Goal: Task Accomplishment & Management: Use online tool/utility

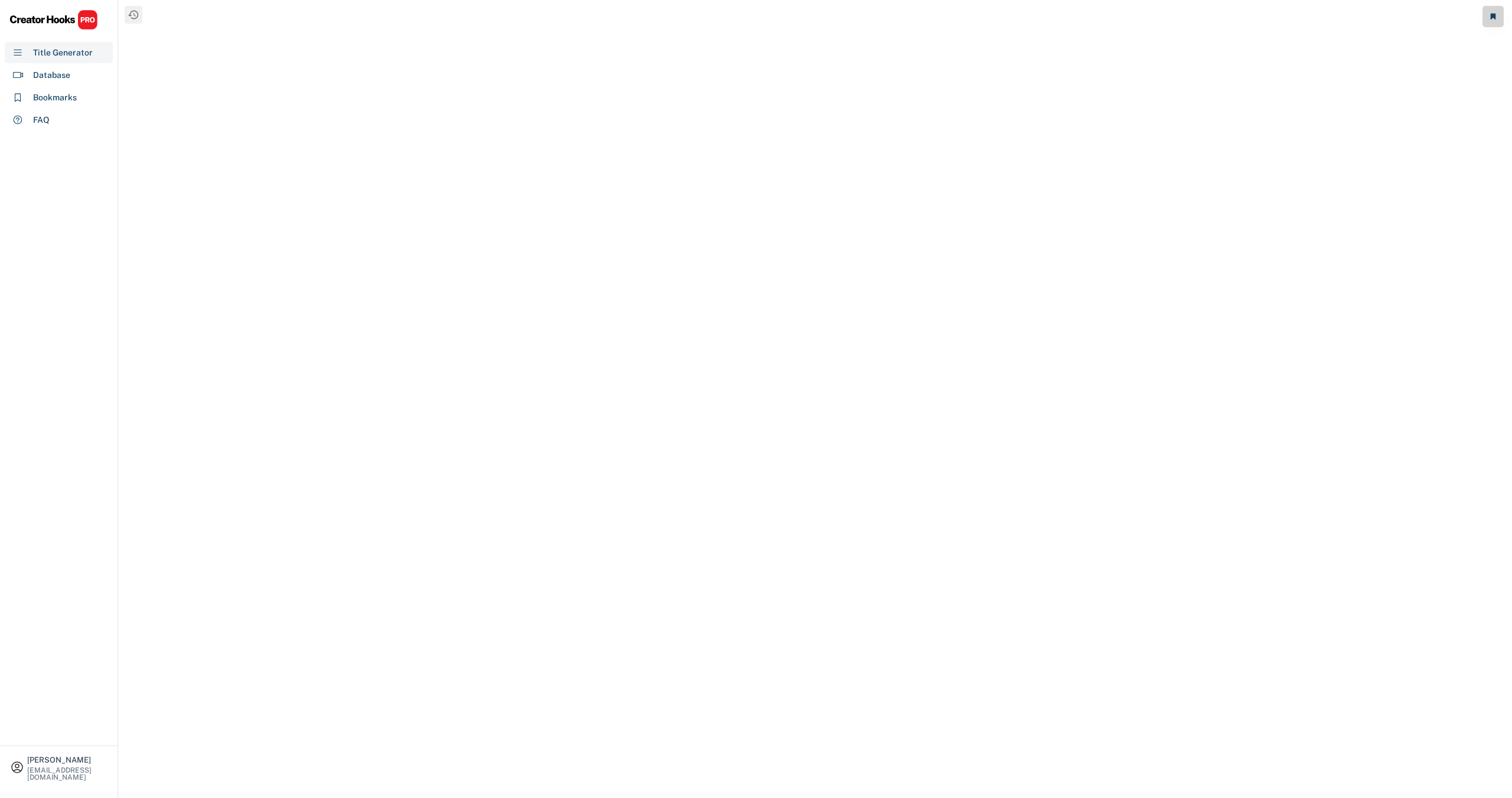
select select "**********"
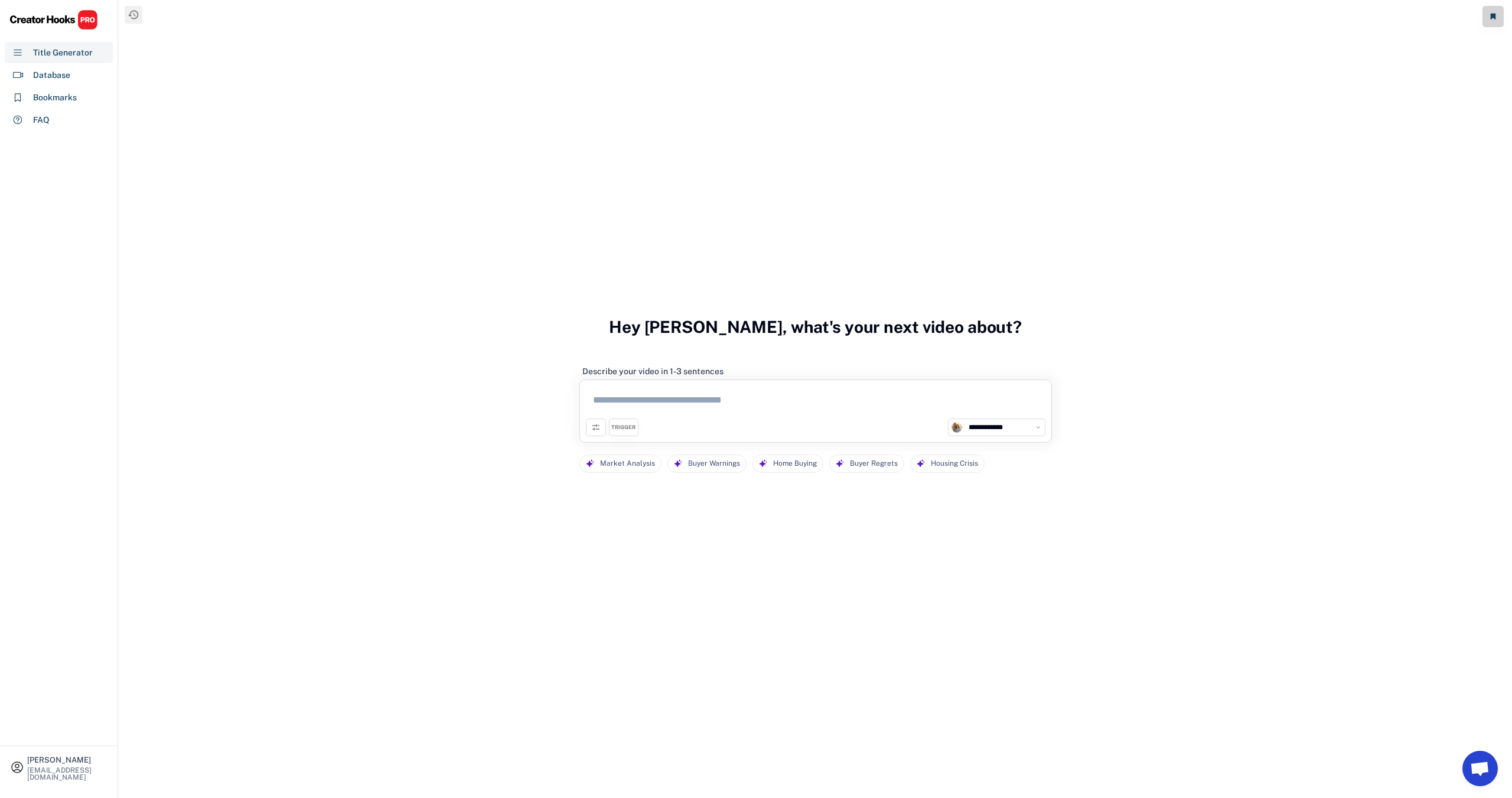
click at [646, 399] on textarea at bounding box center [816, 402] width 459 height 33
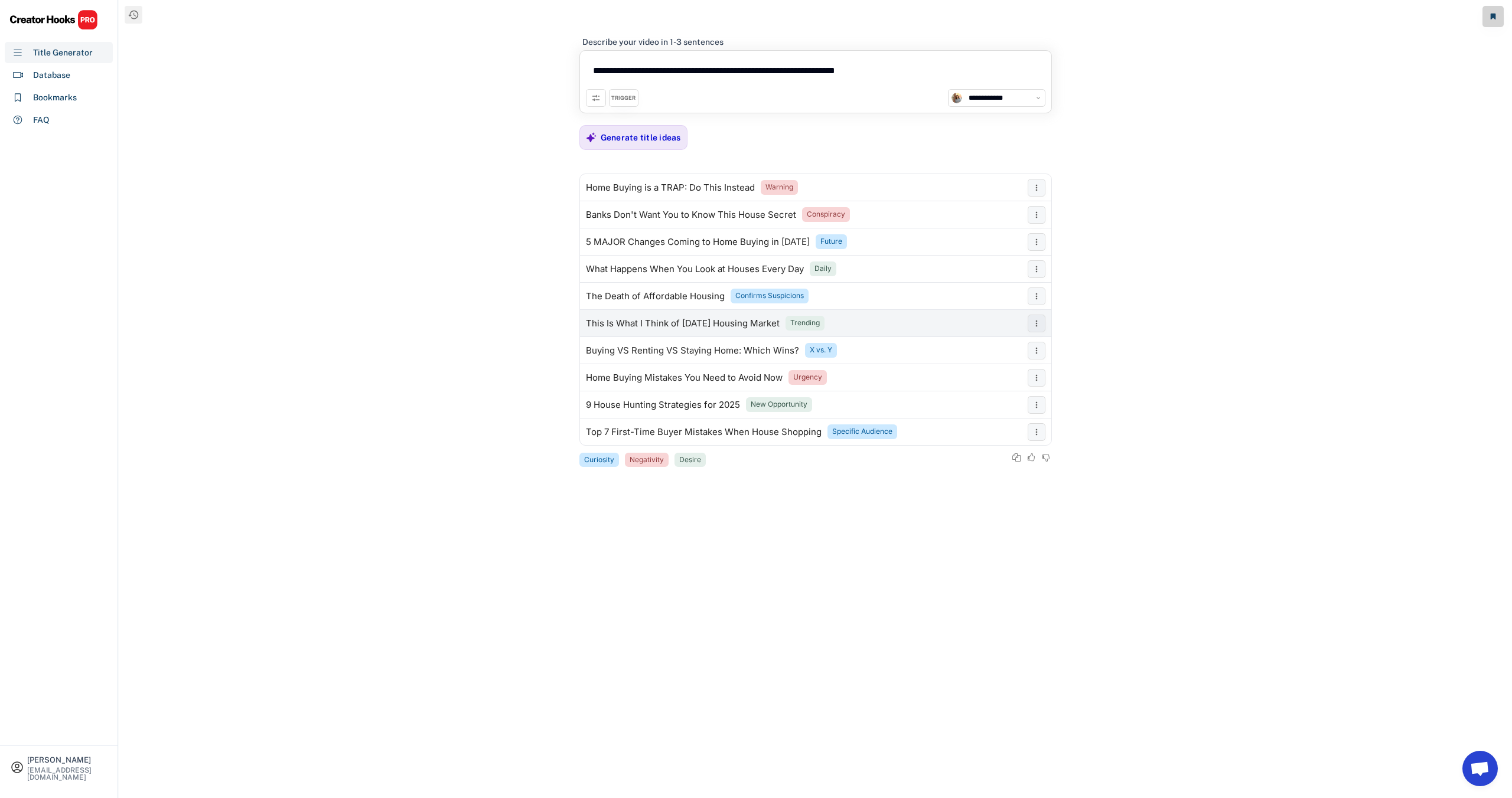
click at [685, 319] on div "This Is What I Think of [DATE] Housing Market" at bounding box center [682, 323] width 193 height 9
click at [636, 351] on div "Buying VS Renting VS Staying Home: Which Wins?" at bounding box center [692, 351] width 213 height 9
drag, startPoint x: 900, startPoint y: 72, endPoint x: 591, endPoint y: 61, distance: 309.2
click at [591, 61] on textarea "**********" at bounding box center [816, 72] width 459 height 33
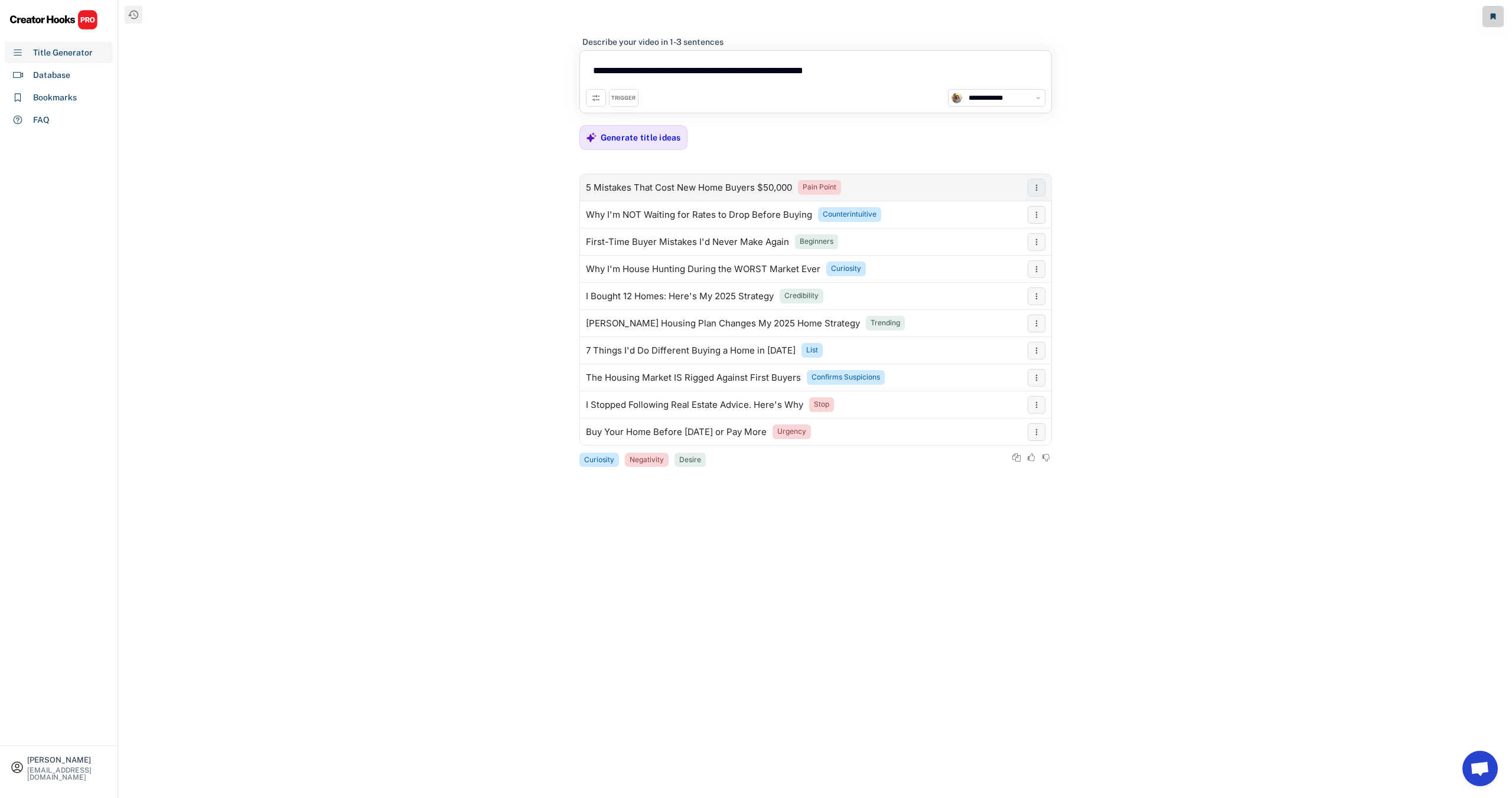
type textarea "**********"
click at [669, 188] on div "5 Mistakes That Cost New Home Buyers $50,000" at bounding box center [689, 187] width 206 height 9
click at [639, 346] on div "7 Things I'd Do Different Buying a Home in [DATE]" at bounding box center [690, 351] width 209 height 9
click at [644, 373] on div "The Housing Market IS Rigged Against First Buyers" at bounding box center [693, 378] width 215 height 9
click at [664, 215] on div "Why I'm NOT Waiting for Rates to Drop Before Buying" at bounding box center [699, 214] width 226 height 9
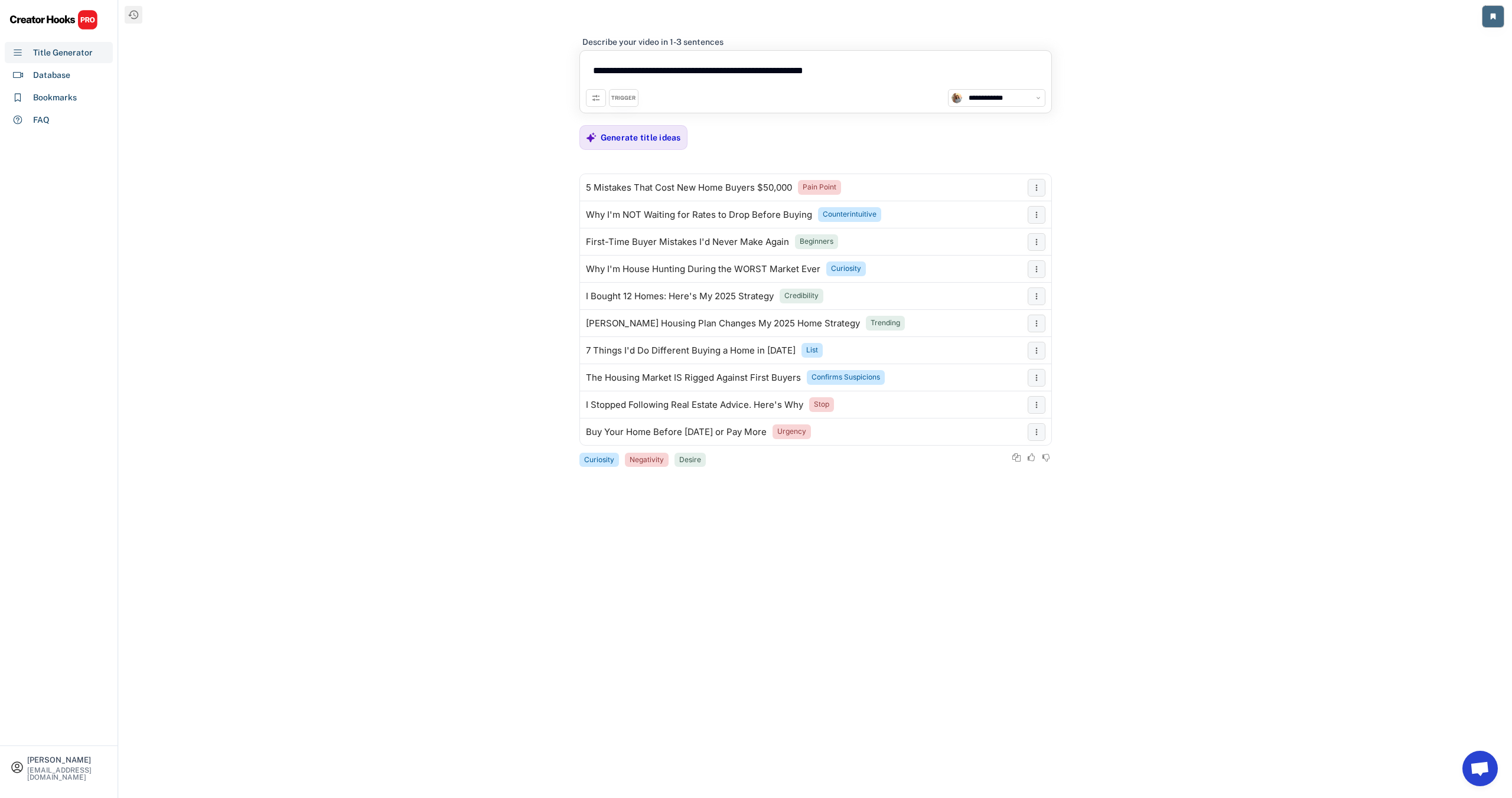
click at [1493, 18] on icon at bounding box center [1493, 17] width 7 height 7
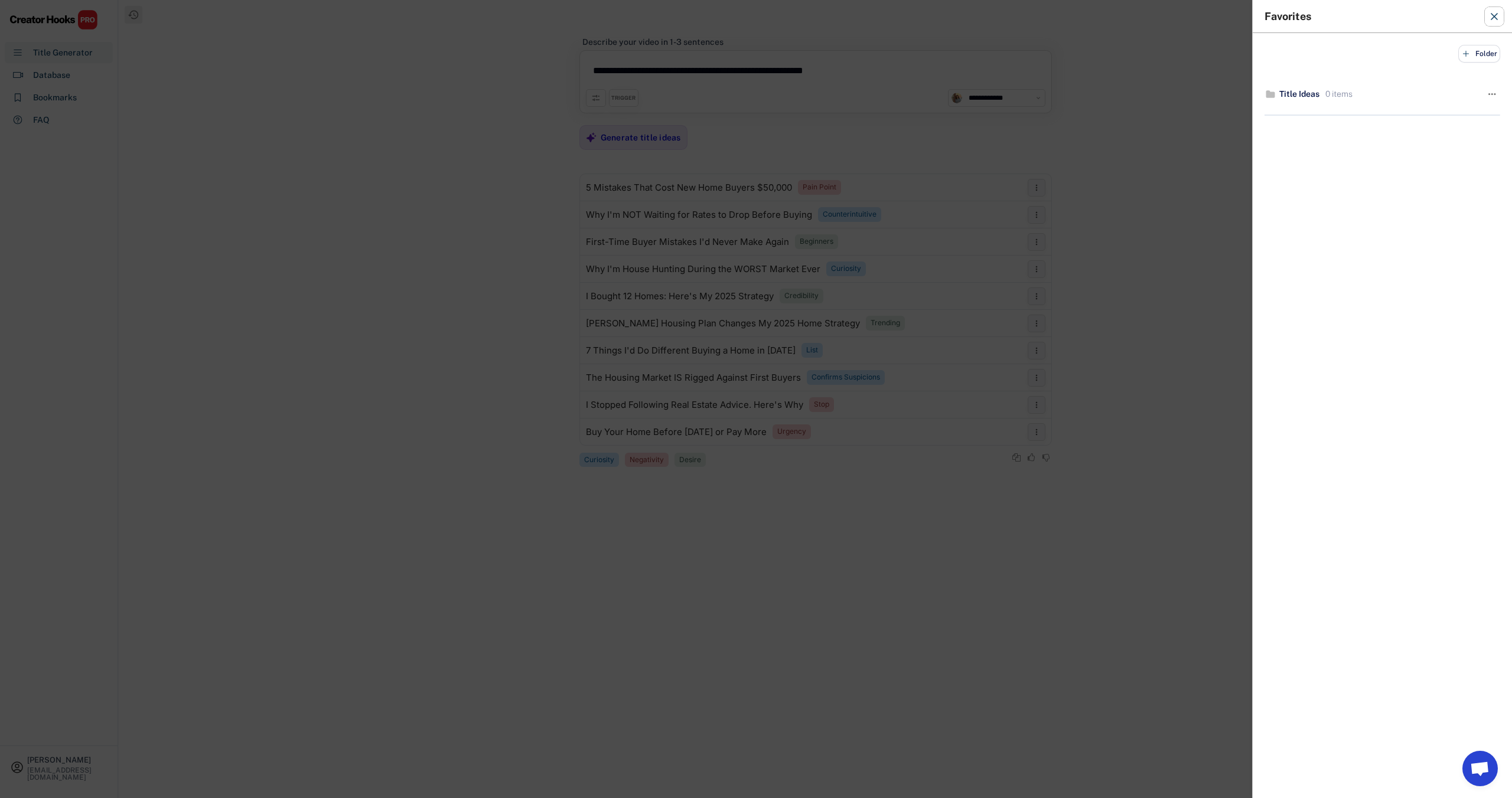
click at [1493, 18] on icon at bounding box center [1494, 16] width 12 height 12
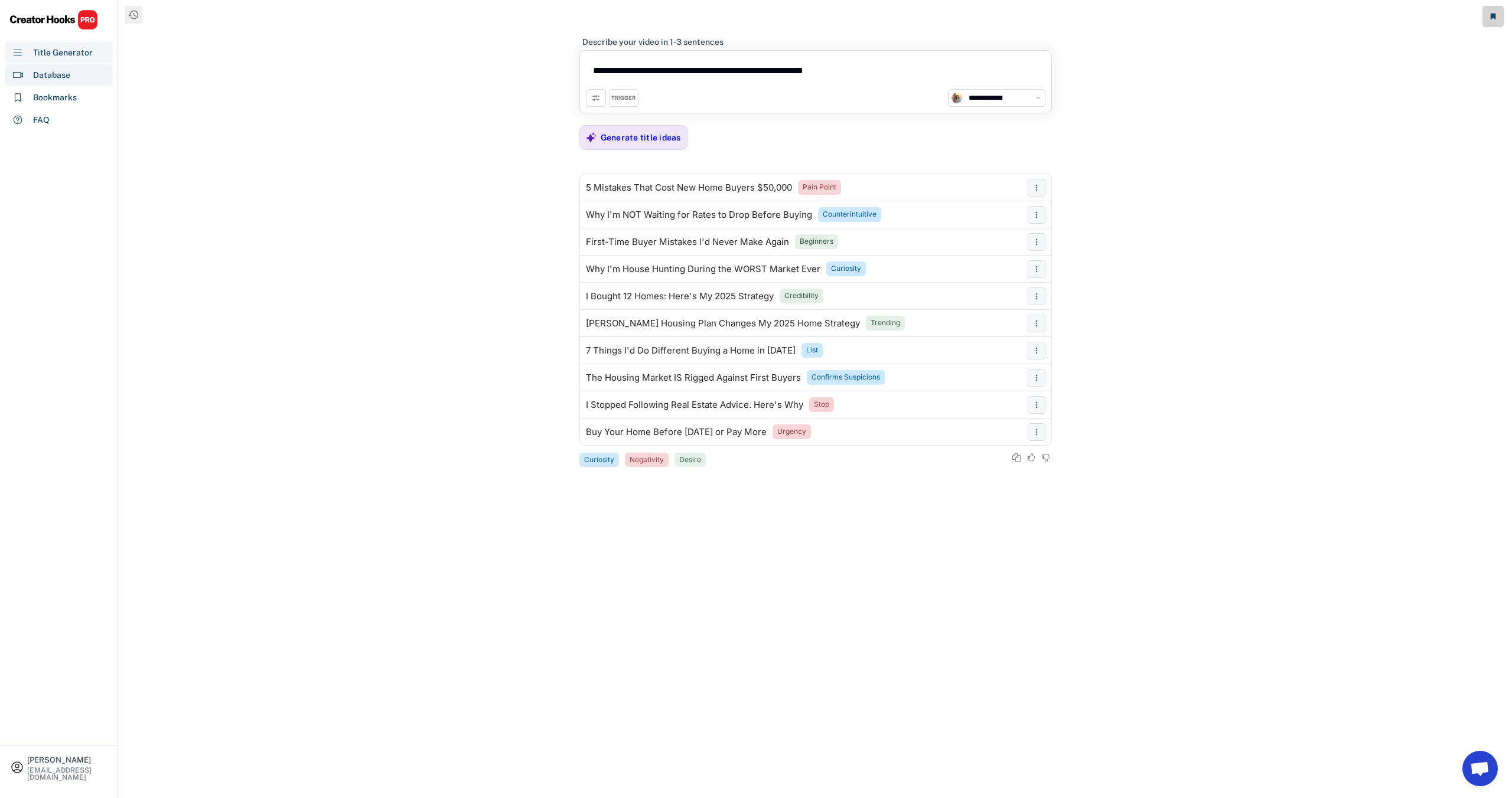
click at [57, 77] on div "Database" at bounding box center [52, 76] width 37 height 12
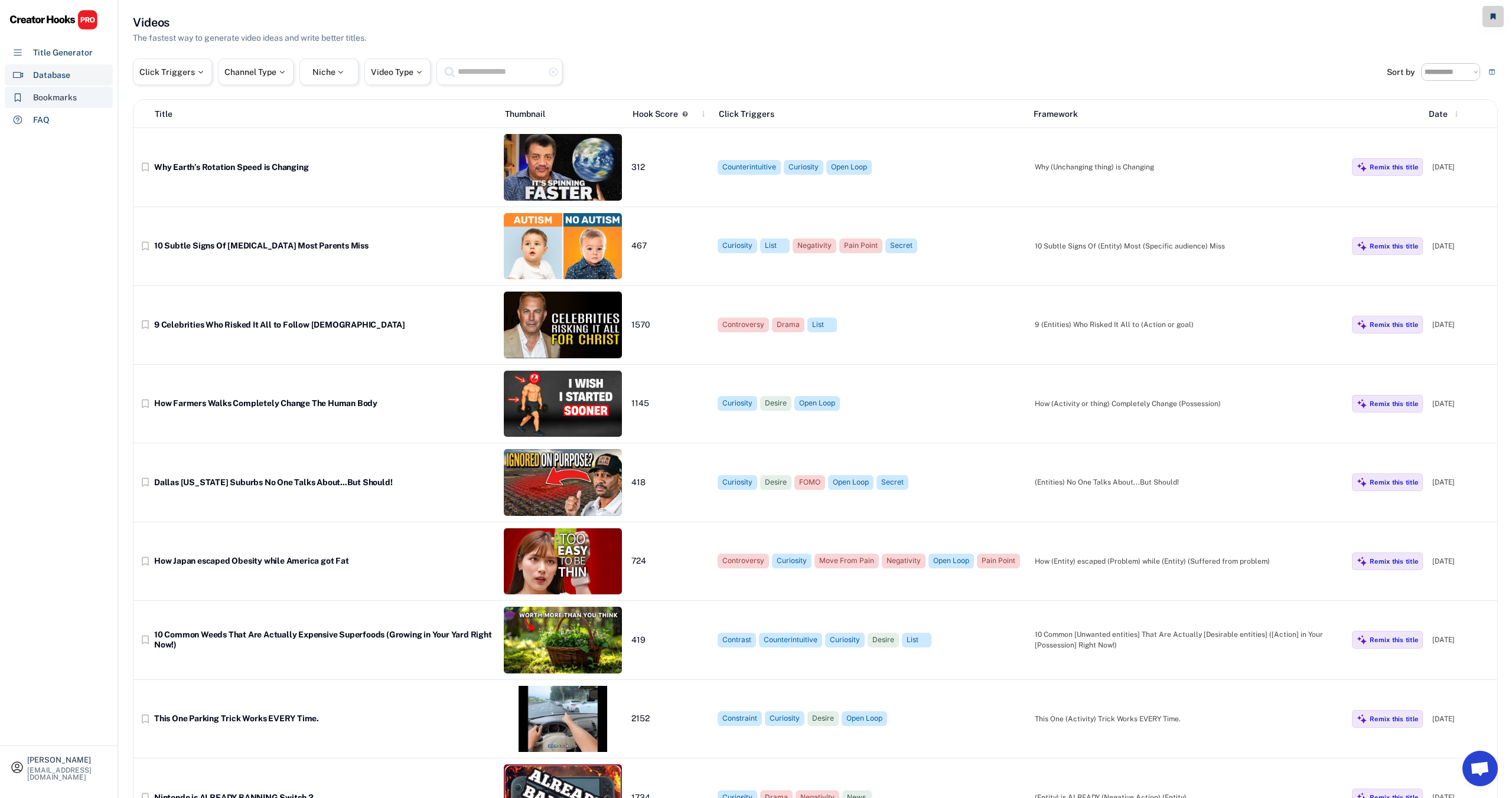
click at [58, 95] on div "Bookmarks" at bounding box center [55, 98] width 44 height 12
select select "******"
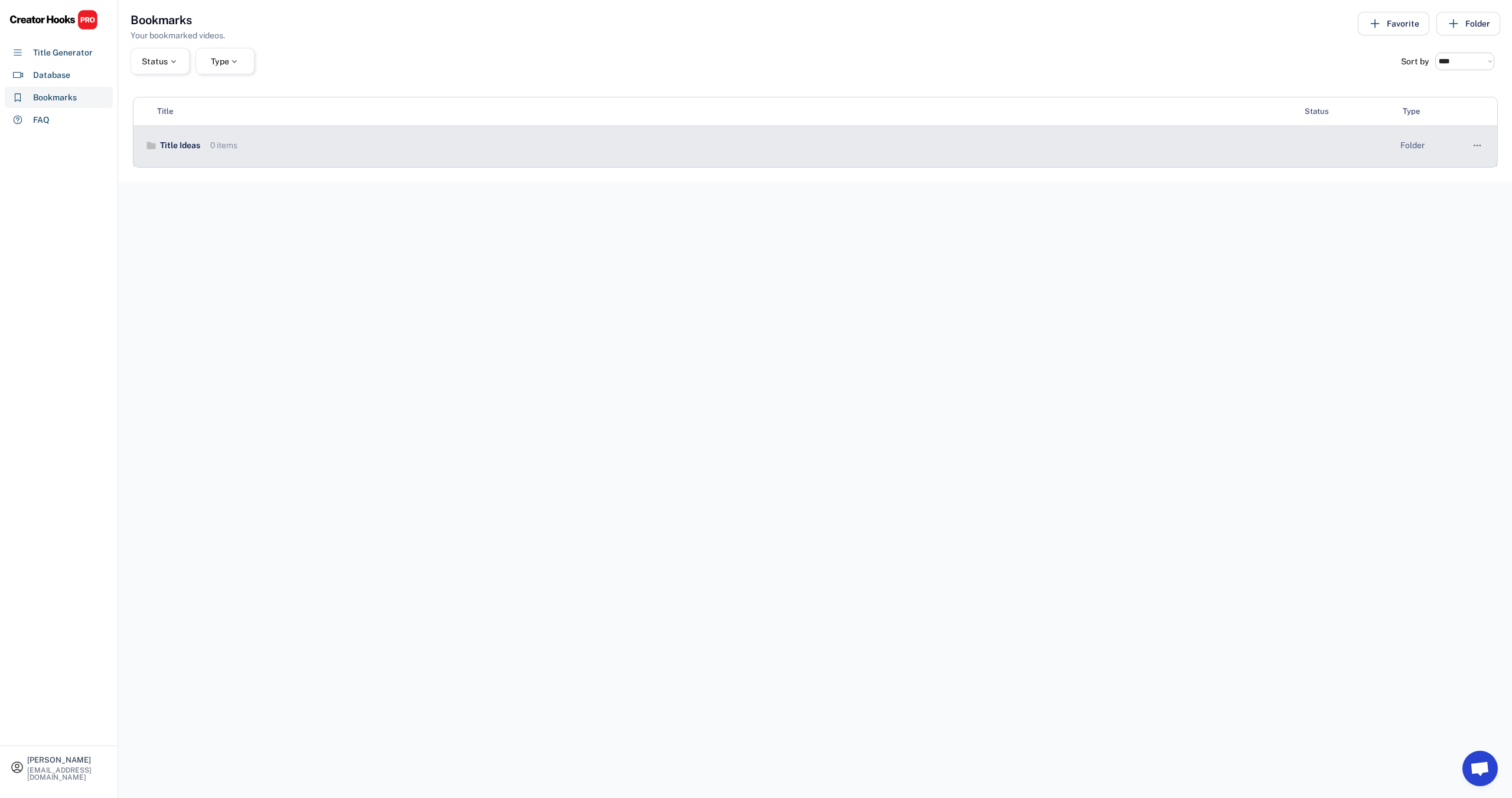
click at [176, 142] on div "Title Ideas" at bounding box center [179, 145] width 43 height 12
click at [1478, 142] on text "" at bounding box center [1477, 145] width 8 height 12
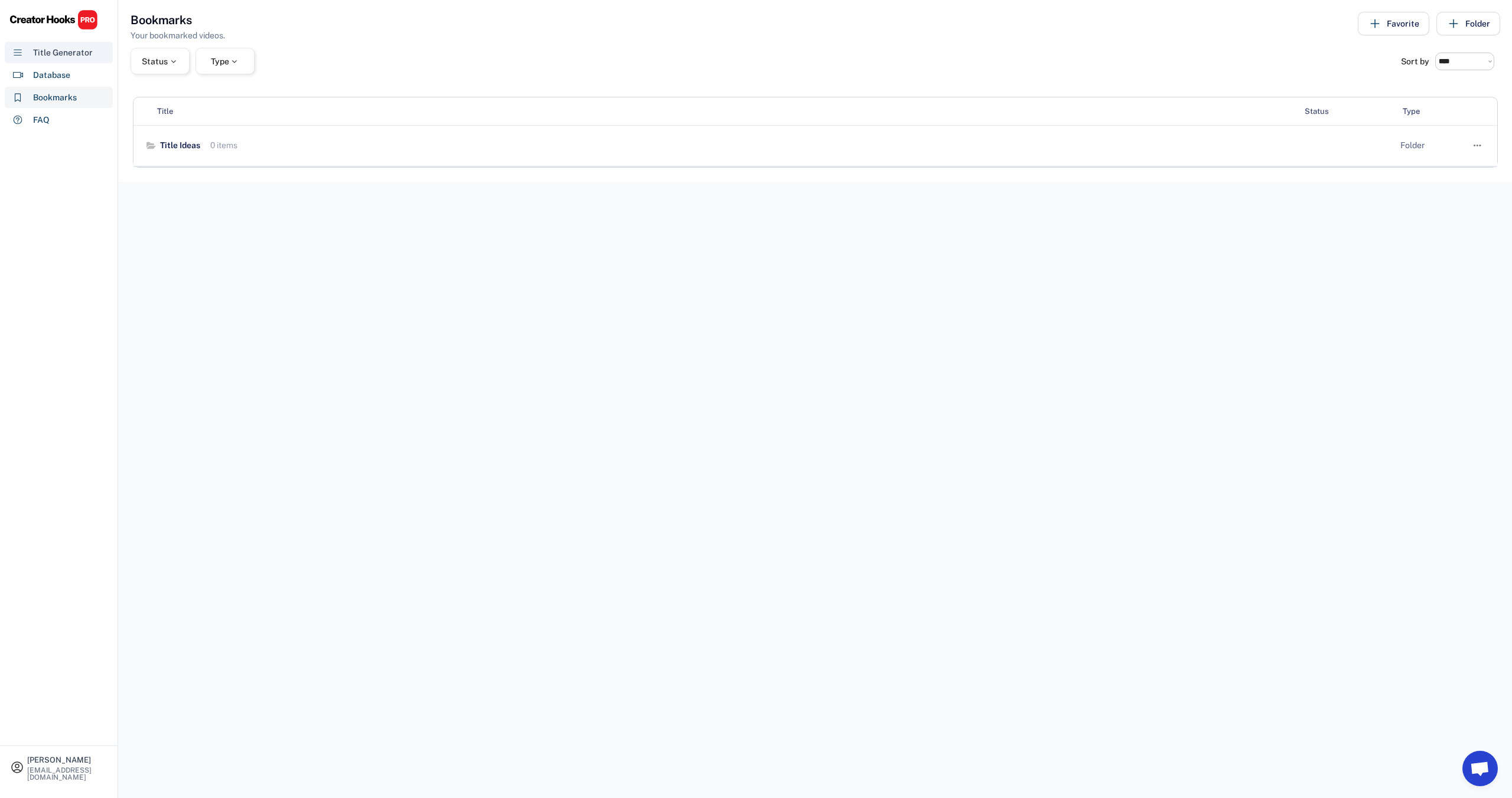
click at [56, 55] on div "Title Generator" at bounding box center [63, 53] width 60 height 12
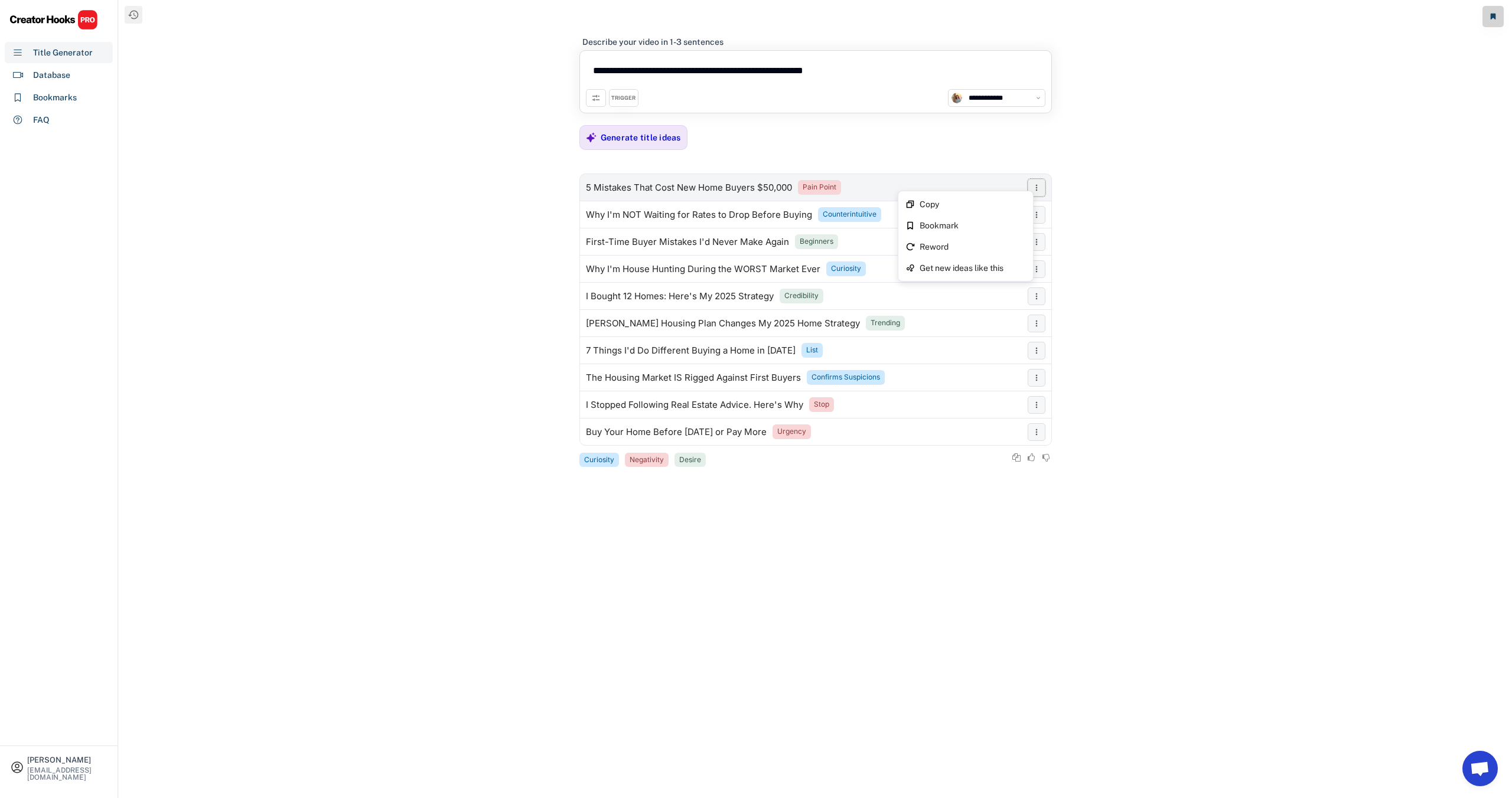
click at [1040, 186] on icon at bounding box center [1036, 187] width 9 height 9
click at [1005, 204] on div "Copy" at bounding box center [972, 204] width 106 height 8
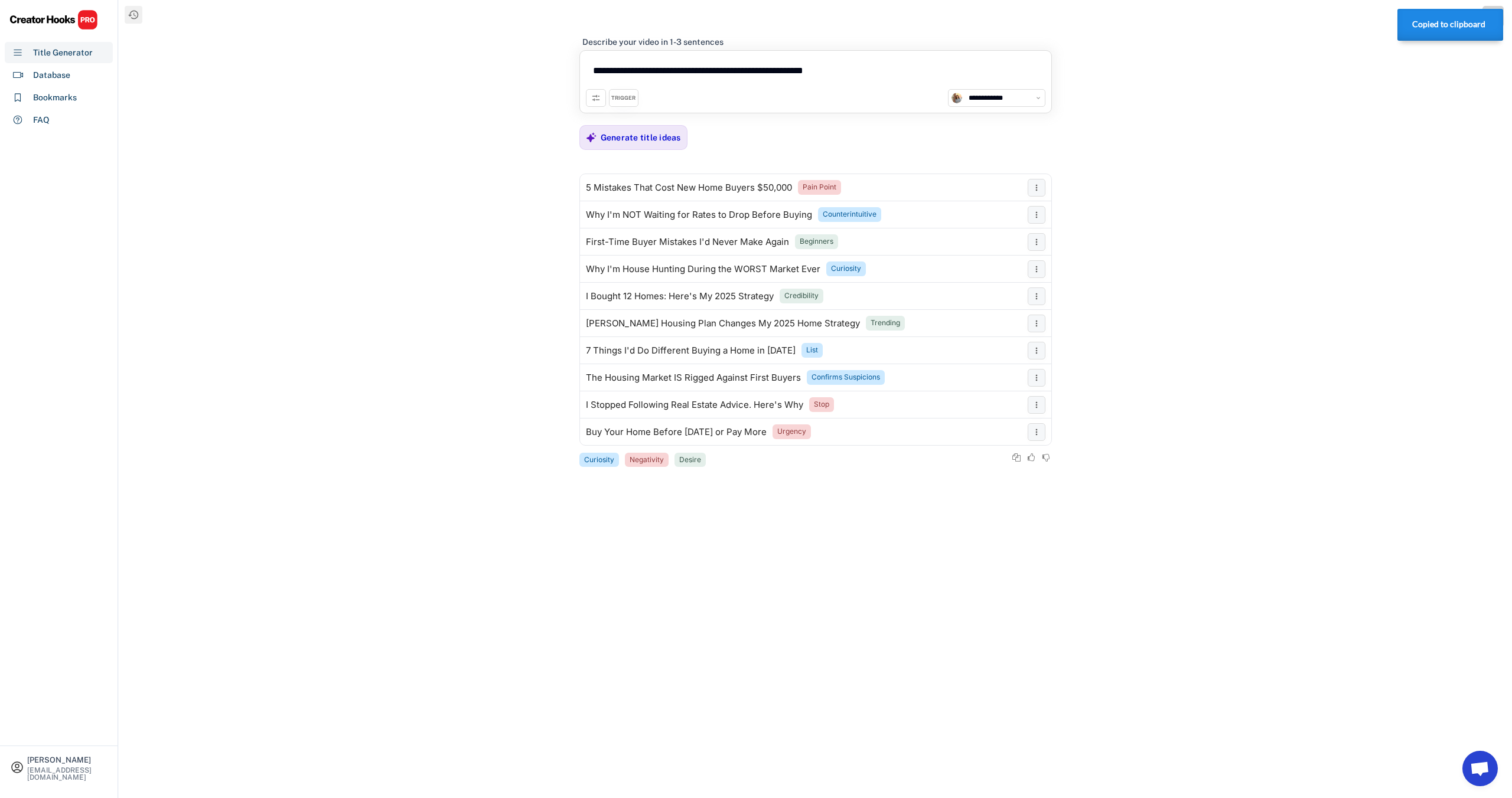
click at [1447, 29] on strong "Copied to clipboard" at bounding box center [1448, 24] width 73 height 9
click at [1494, 23] on button at bounding box center [1493, 17] width 21 height 21
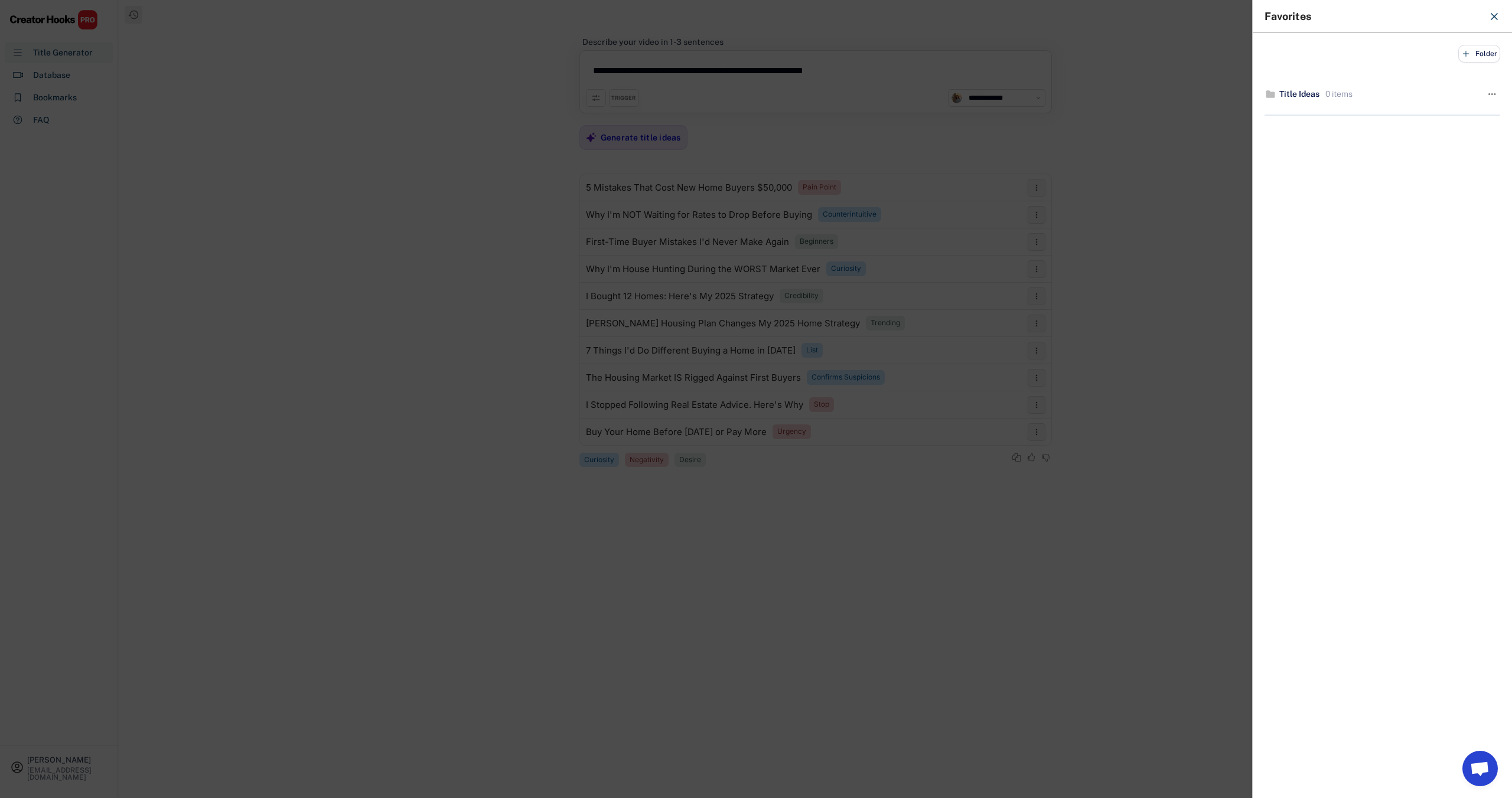
click at [1495, 17] on use at bounding box center [1494, 17] width 6 height 6
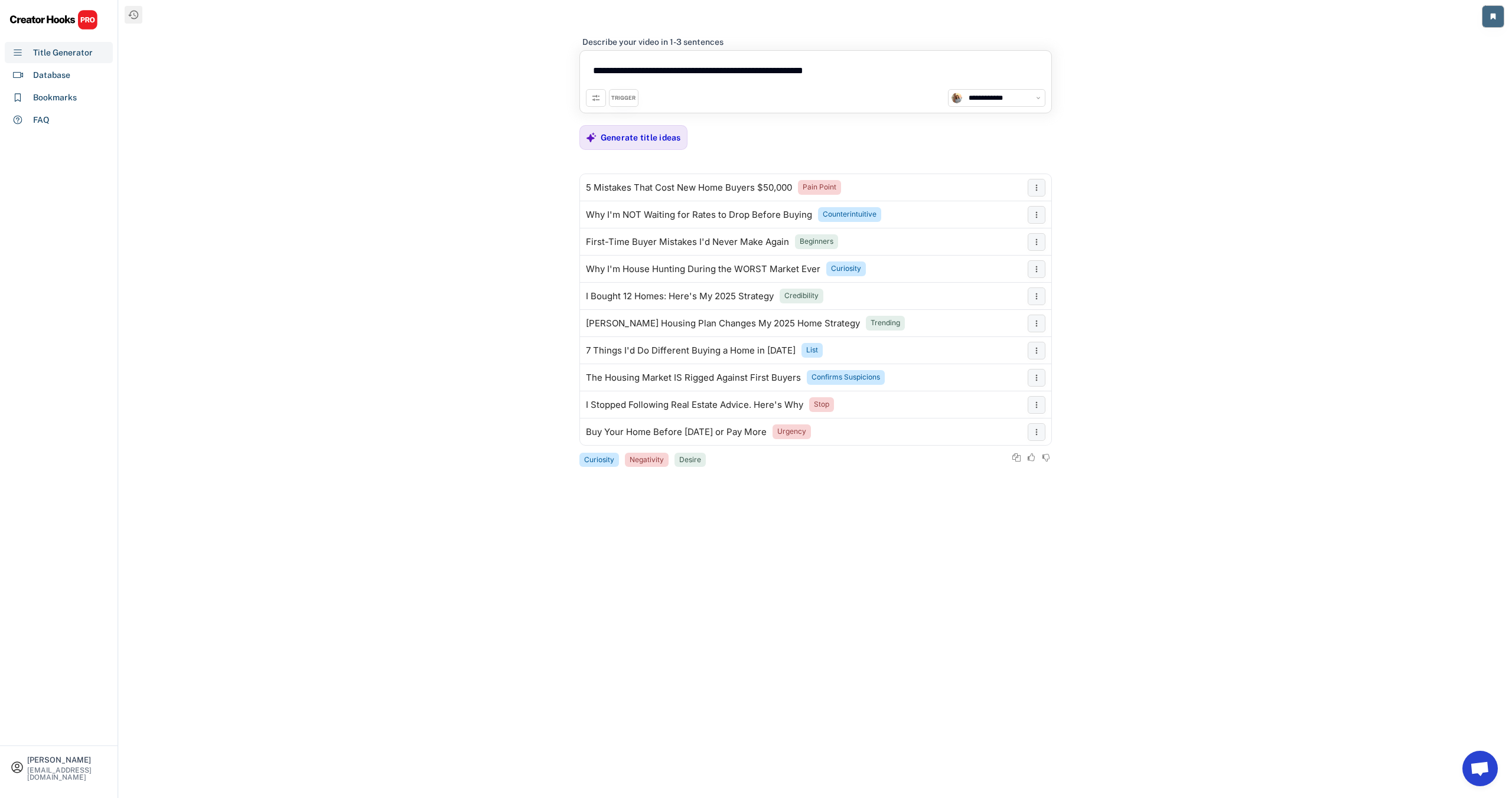
click at [1495, 17] on icon at bounding box center [1493, 17] width 7 height 7
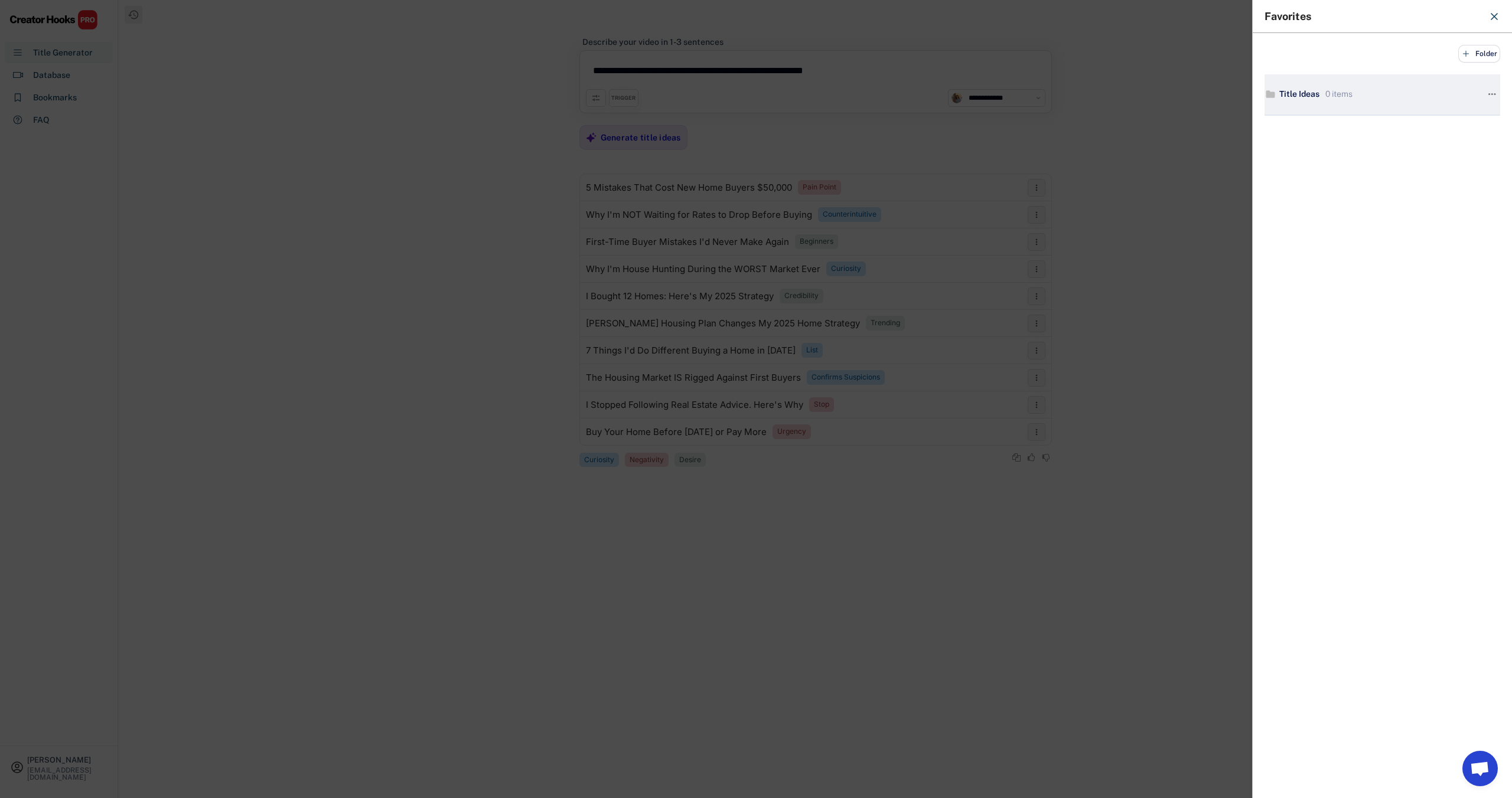
click at [1292, 95] on div "Title Ideas" at bounding box center [1299, 94] width 40 height 12
click at [1307, 95] on div "Title Ideas" at bounding box center [1299, 94] width 40 height 12
click at [1490, 97] on text "" at bounding box center [1492, 94] width 8 height 12
click at [1495, 20] on icon at bounding box center [1494, 16] width 12 height 12
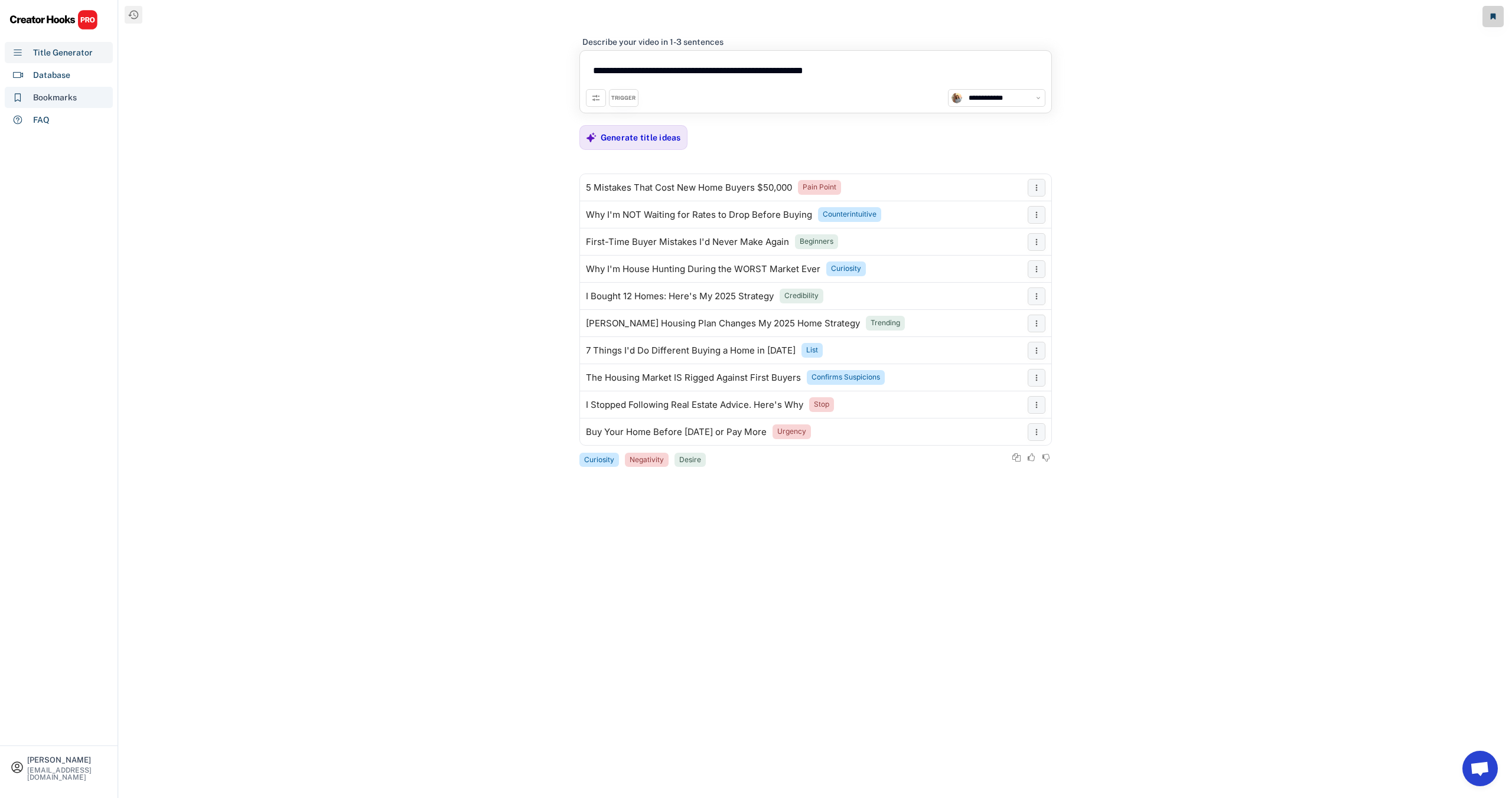
click at [60, 96] on div "Bookmarks" at bounding box center [55, 98] width 44 height 12
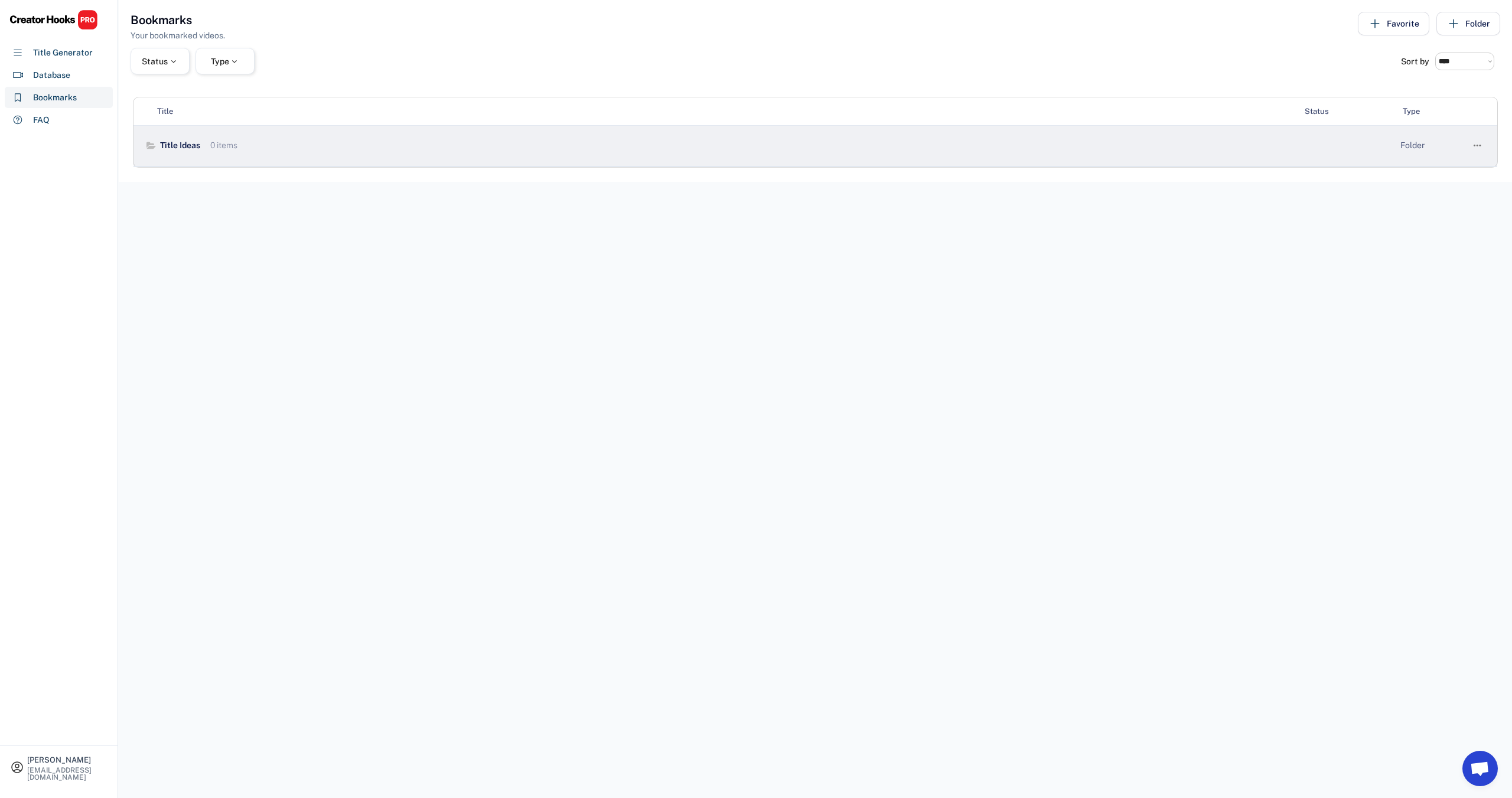
click at [247, 146] on div "Title Ideas 0 items" at bounding box center [719, 145] width 1147 height 12
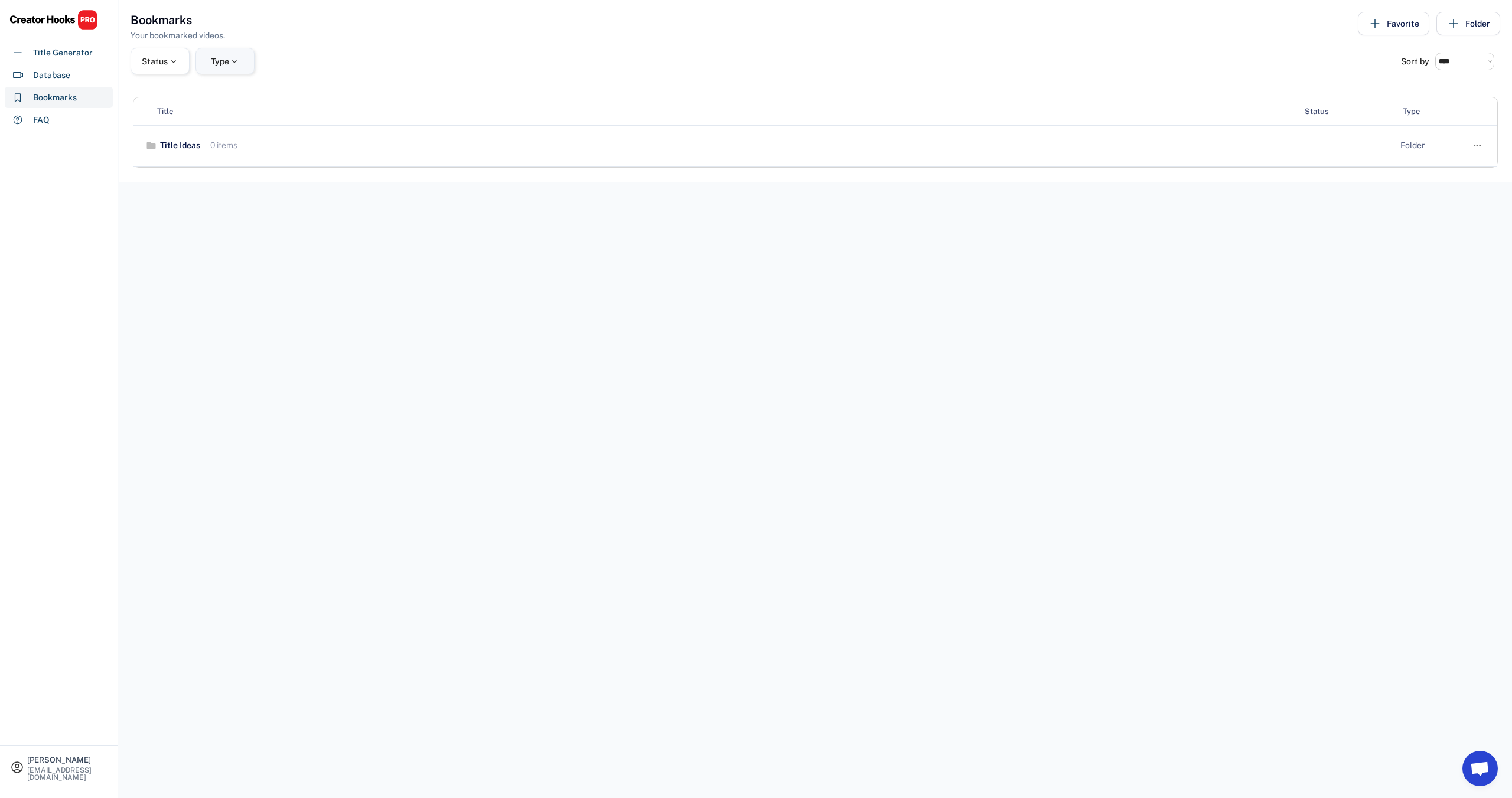
click at [238, 60] on div at bounding box center [234, 61] width 10 height 8
select select
click at [173, 61] on div at bounding box center [173, 61] width 10 height 8
click at [484, 80] on div "**********" at bounding box center [815, 91] width 1393 height 182
click at [1379, 23] on use at bounding box center [1374, 23] width 8 height 8
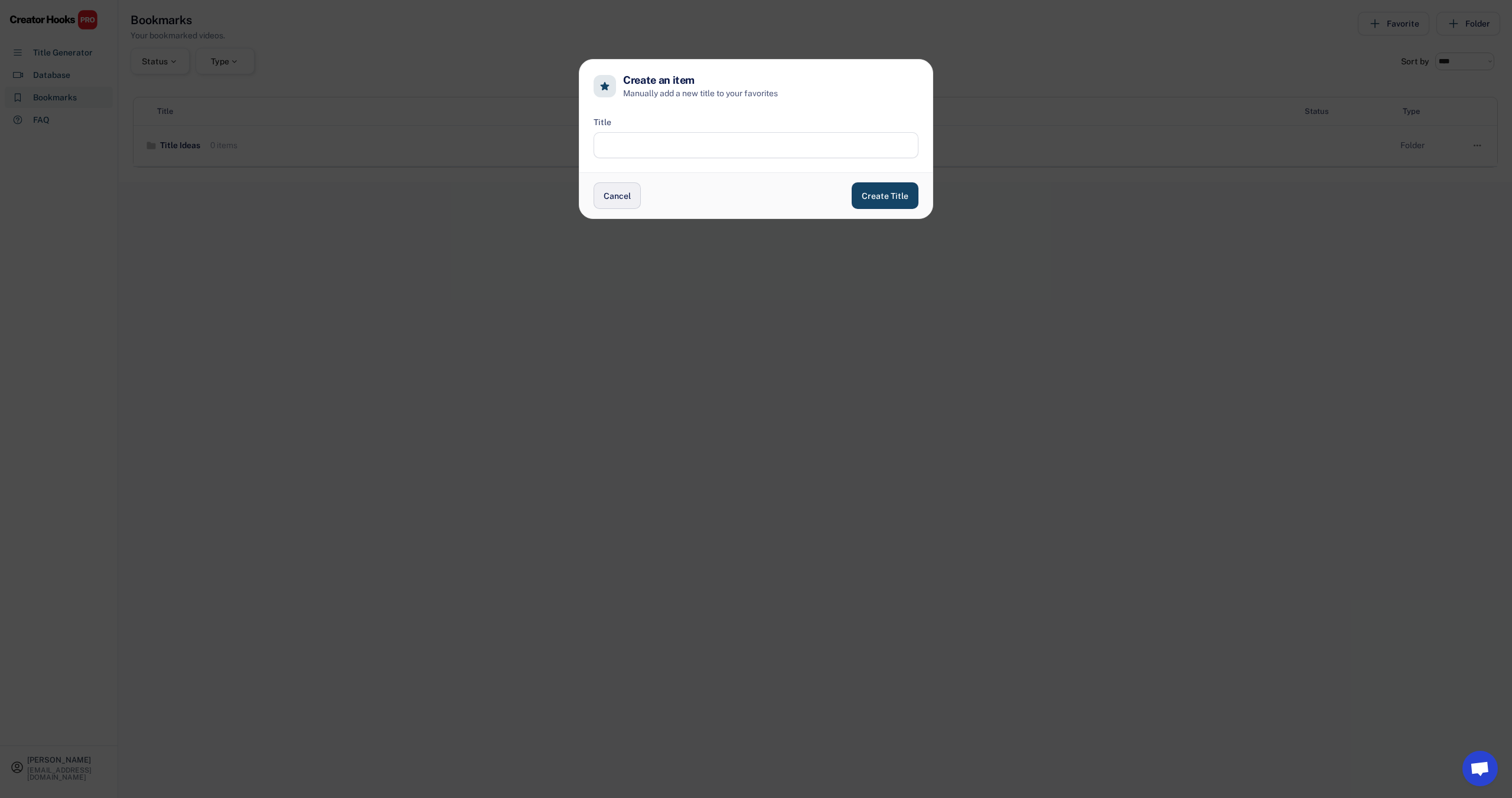
click at [617, 195] on button "Cancel" at bounding box center [617, 195] width 47 height 26
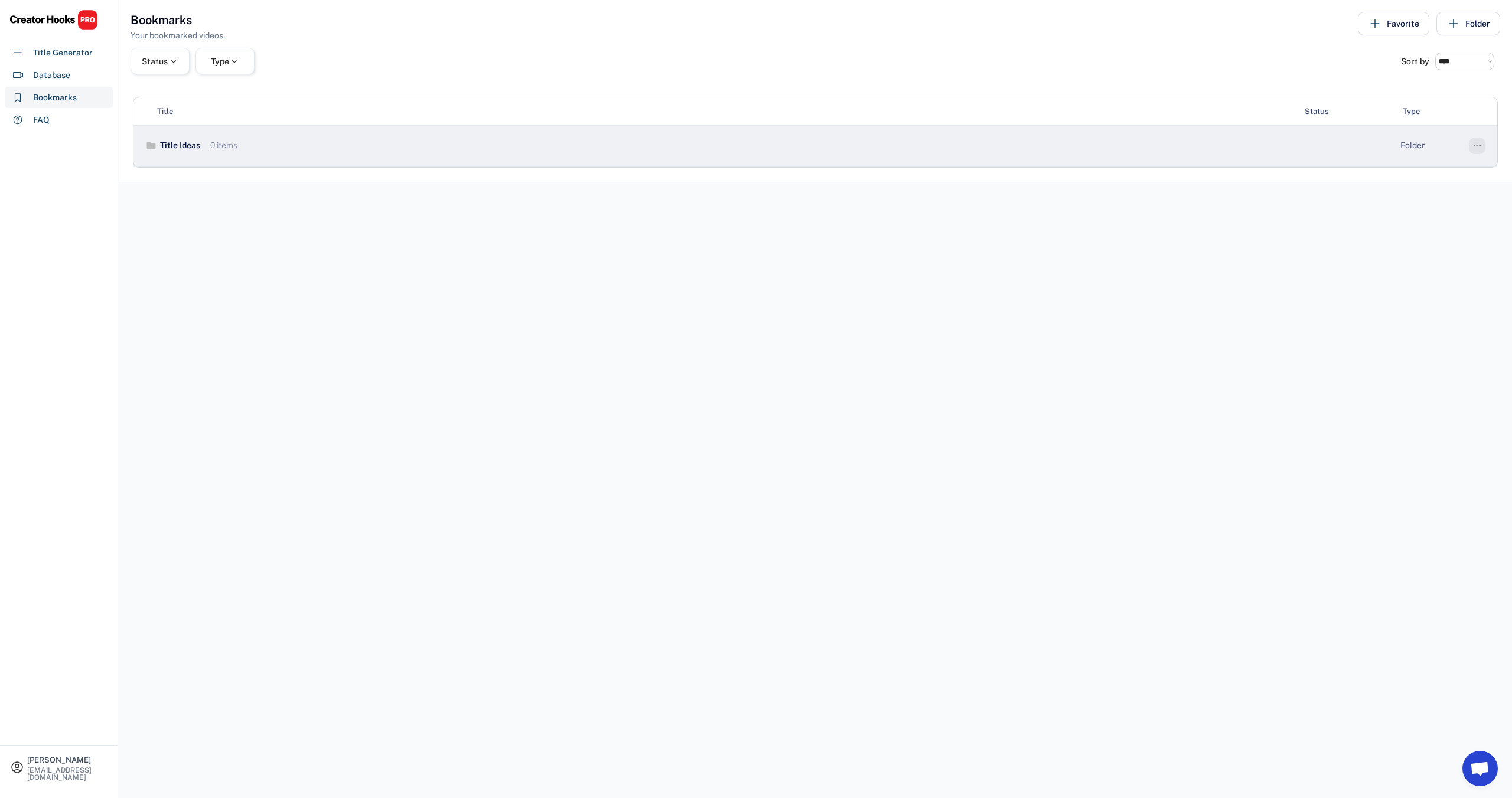
click at [1475, 143] on text "" at bounding box center [1477, 145] width 8 height 12
click at [531, 161] on div "Title Ideas 0 items Folder " at bounding box center [815, 146] width 1363 height 41
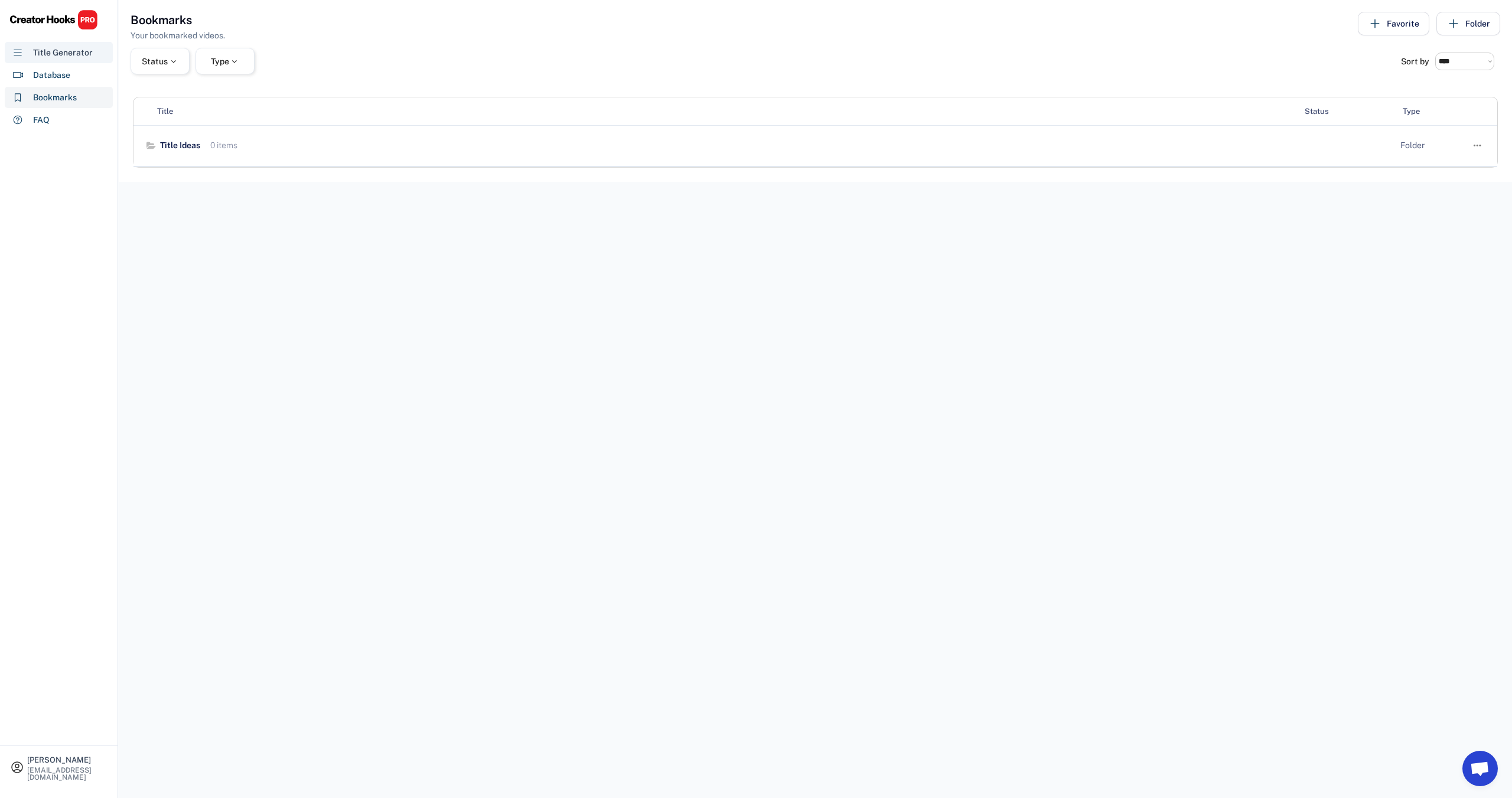
click at [43, 56] on div "Title Generator" at bounding box center [63, 53] width 60 height 12
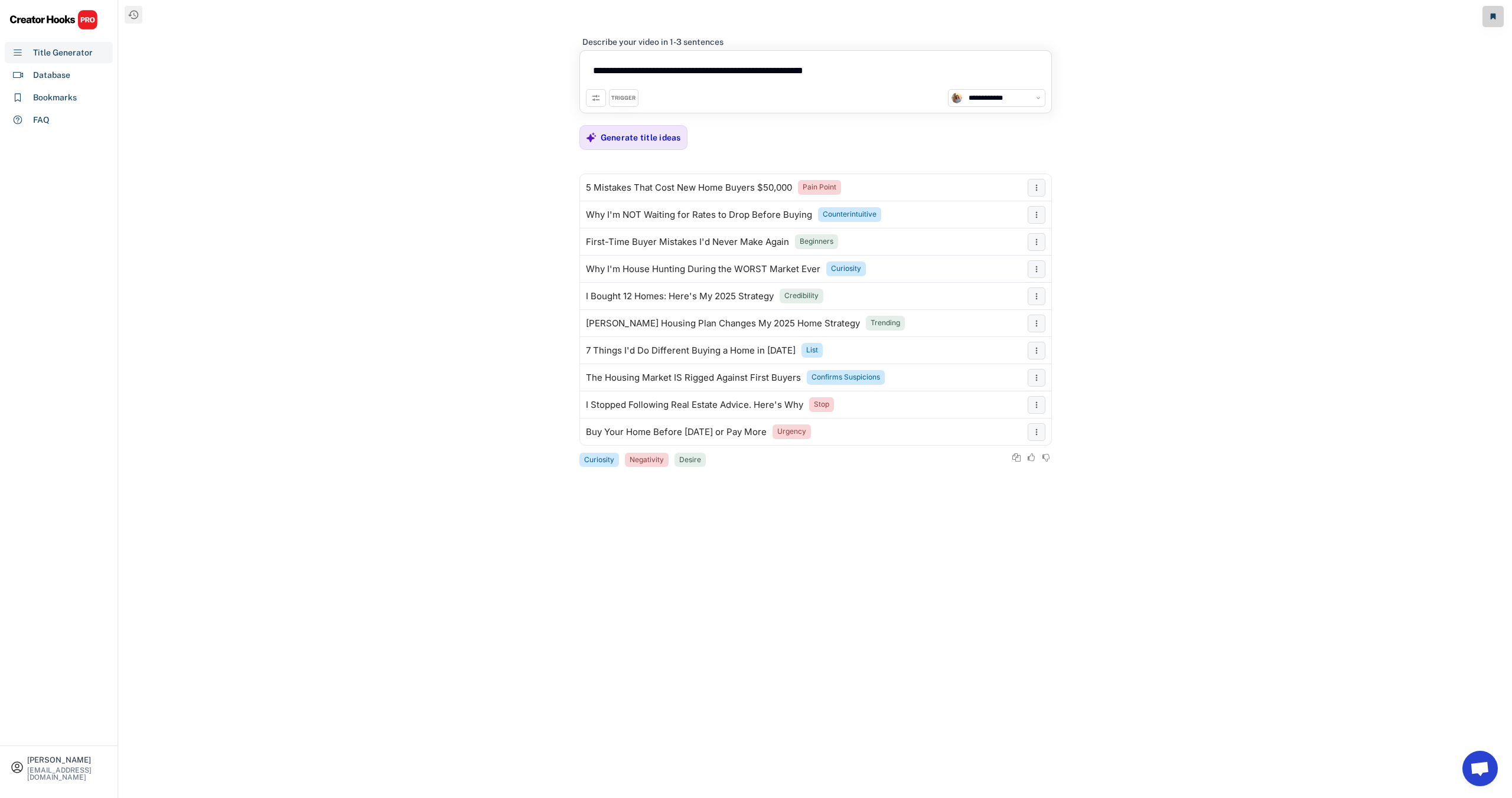
click at [1039, 99] on select "**********" at bounding box center [1003, 98] width 77 height 12
click at [930, 201] on div "Copy" at bounding box center [972, 204] width 106 height 8
click at [985, 188] on div "5 Mistakes That Cost New Home Buyers $50,000 Pain Point" at bounding box center [800, 188] width 442 height 23
click at [996, 228] on div "Copy" at bounding box center [972, 231] width 106 height 8
click at [954, 368] on div "Copy" at bounding box center [972, 366] width 106 height 8
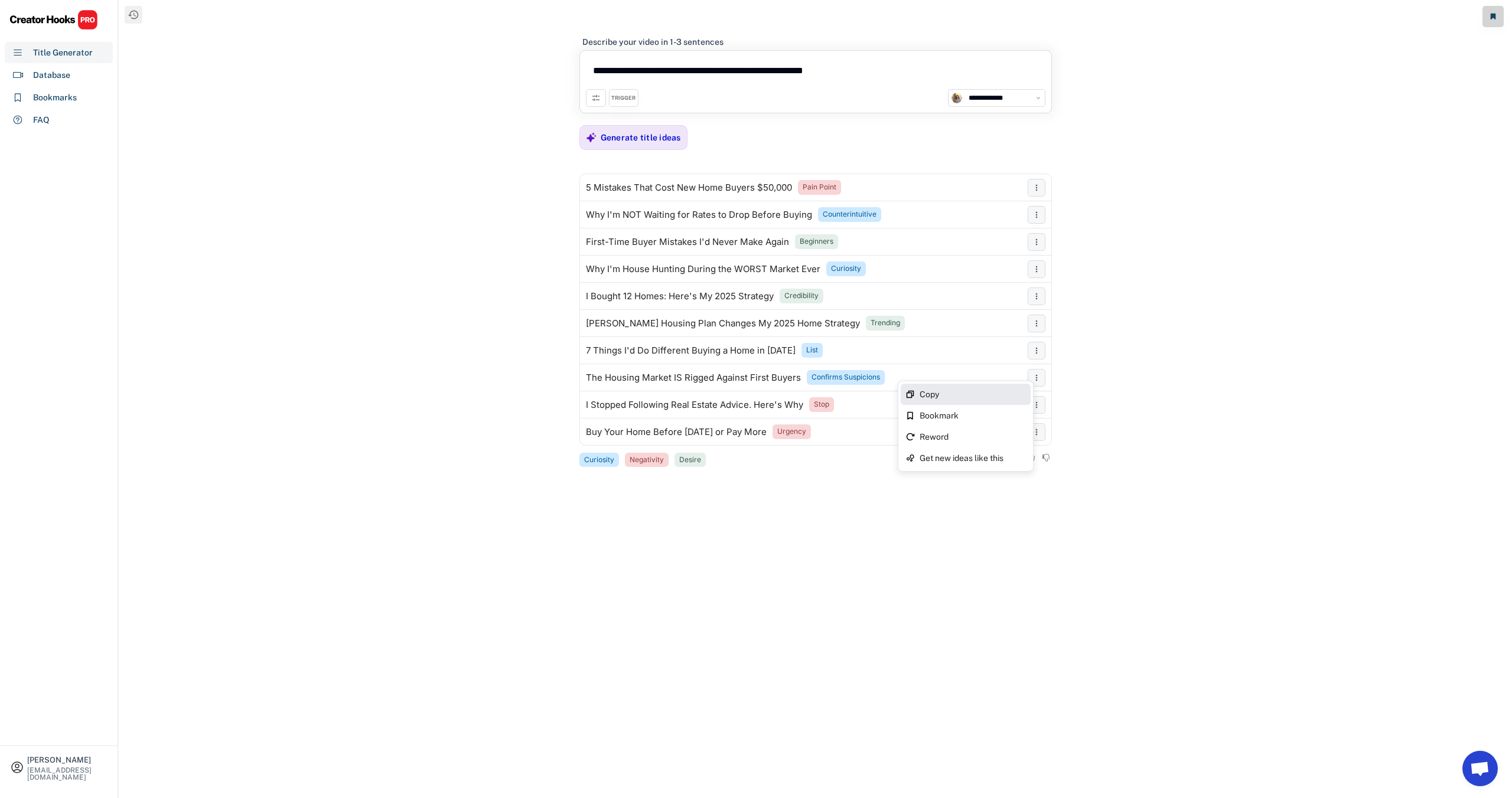
click at [1024, 386] on div "Copy" at bounding box center [965, 394] width 130 height 21
click at [984, 432] on div "Get new ideas like this" at bounding box center [972, 430] width 106 height 8
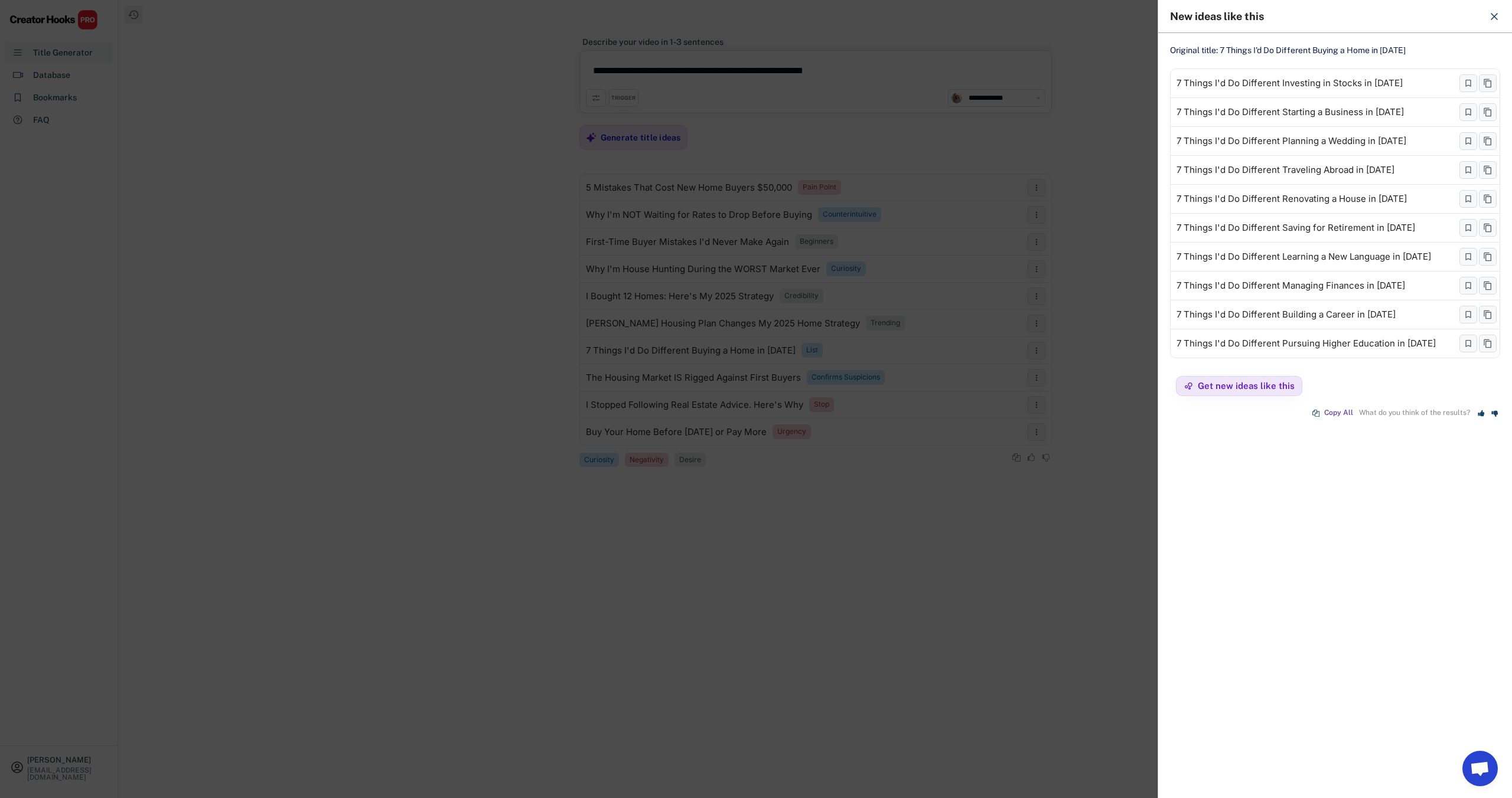
click at [1495, 17] on use at bounding box center [1494, 17] width 6 height 6
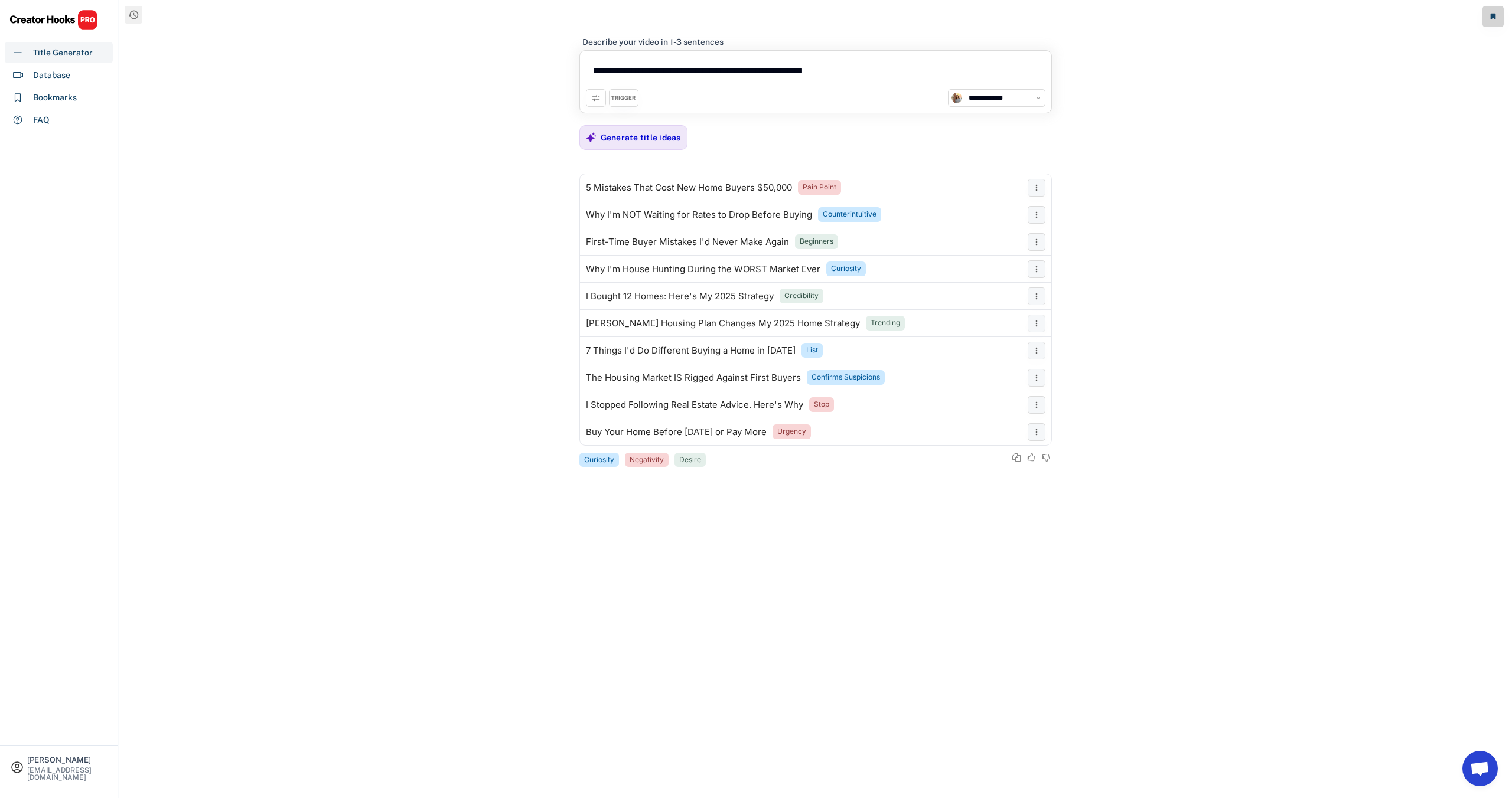
click at [625, 95] on div "TRIGGER" at bounding box center [623, 98] width 24 height 8
click at [53, 78] on div "Database" at bounding box center [52, 76] width 37 height 12
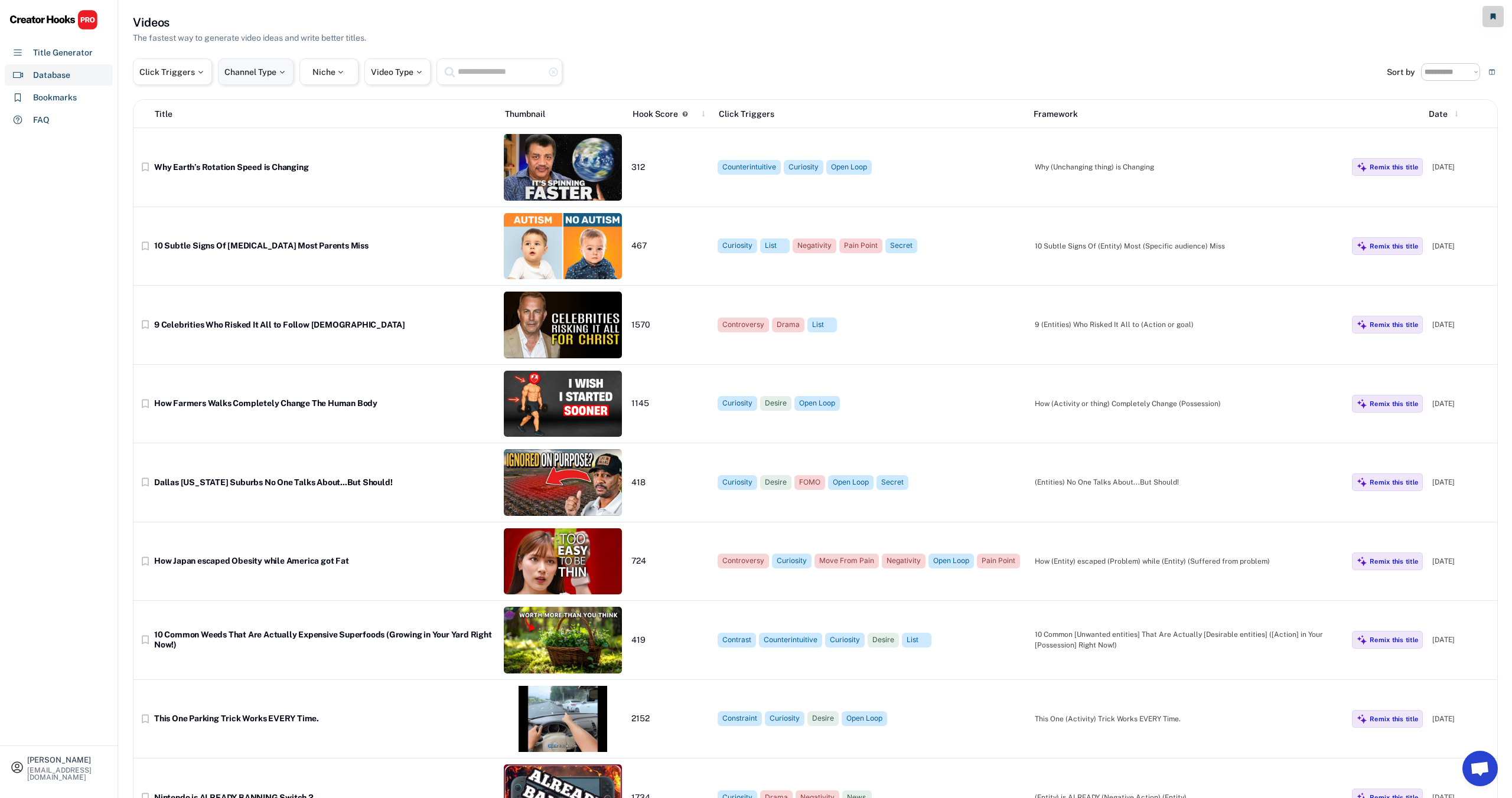
click at [287, 74] on div at bounding box center [281, 72] width 10 height 8
click at [243, 110] on input "search" at bounding box center [287, 110] width 119 height 8
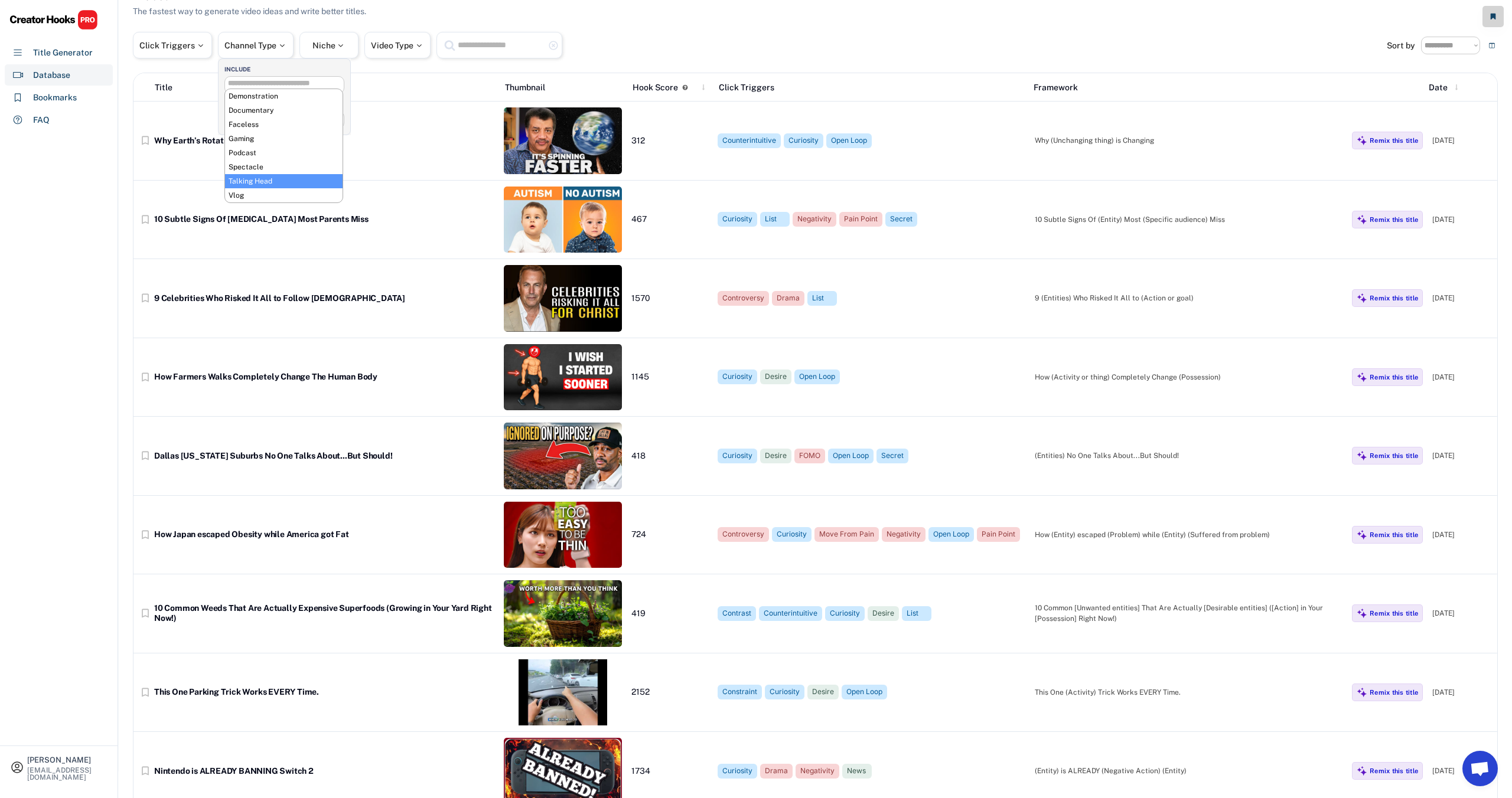
scroll to position [60, 0]
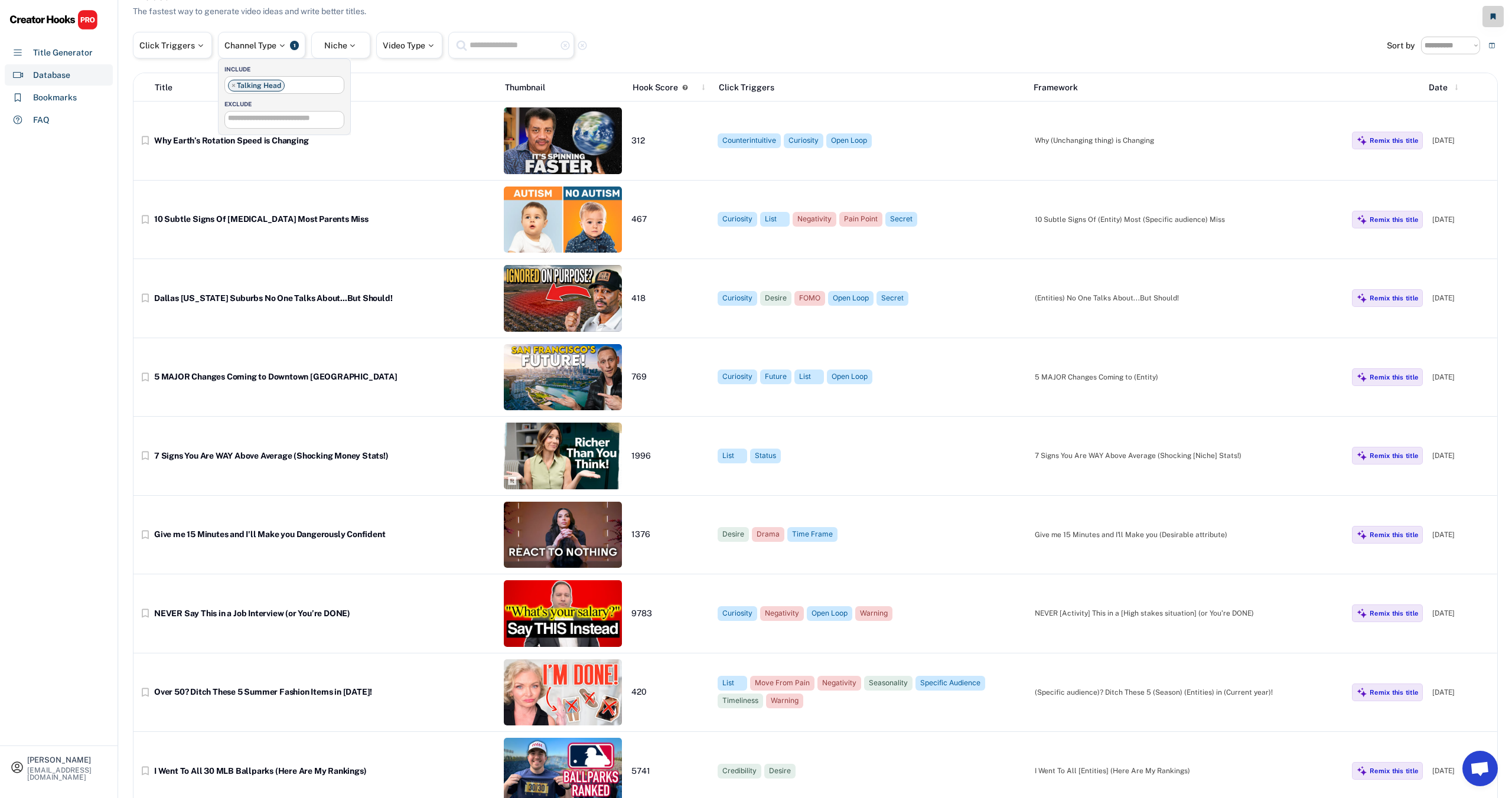
click at [247, 117] on input "search" at bounding box center [287, 118] width 119 height 8
click at [348, 43] on div "Niche" at bounding box center [341, 45] width 34 height 8
click at [351, 84] on input "search" at bounding box center [383, 83] width 119 height 8
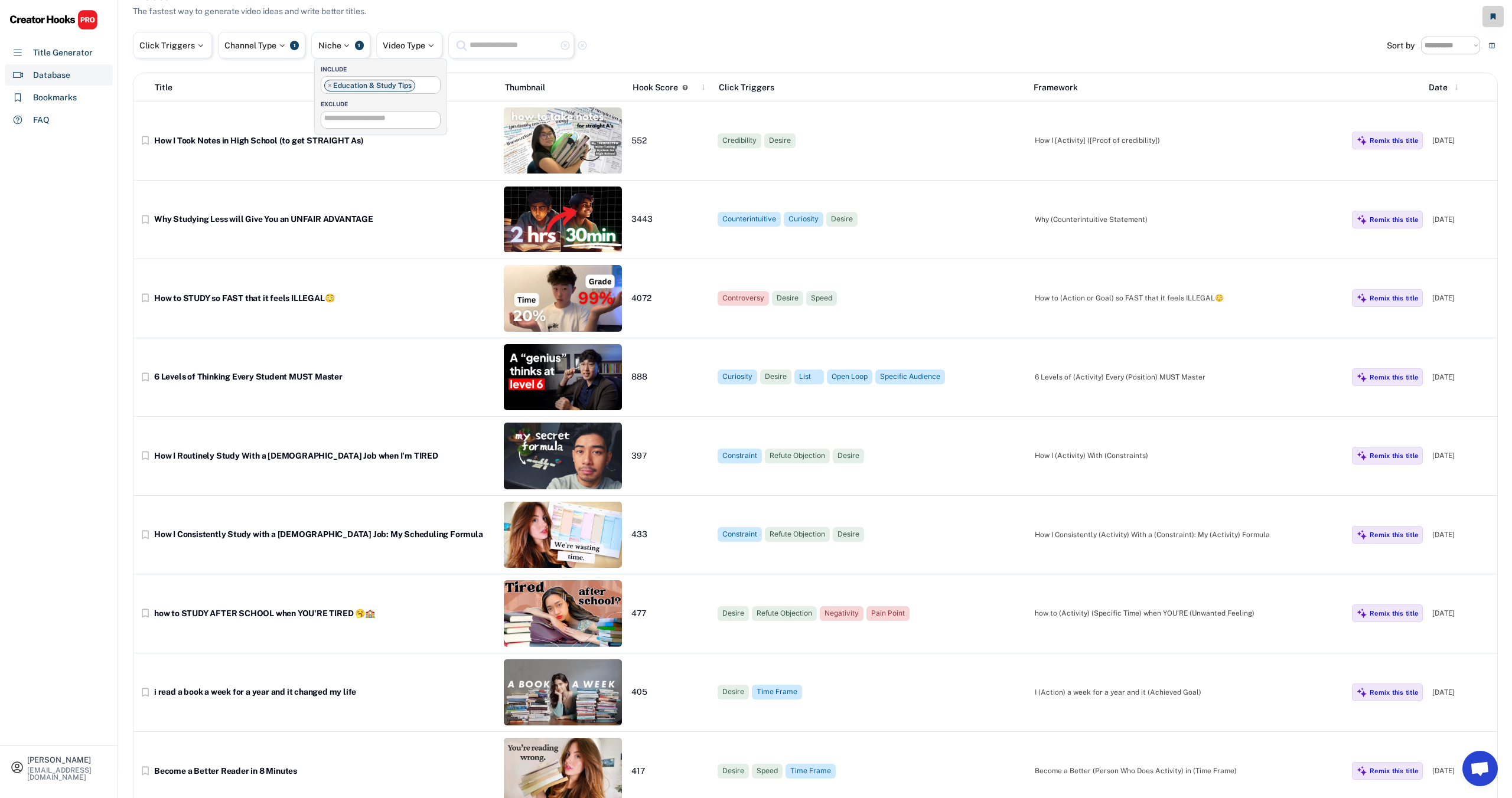
click at [360, 120] on input "search" at bounding box center [383, 118] width 119 height 8
click at [416, 83] on ul "× Education & Study Tips" at bounding box center [380, 84] width 119 height 15
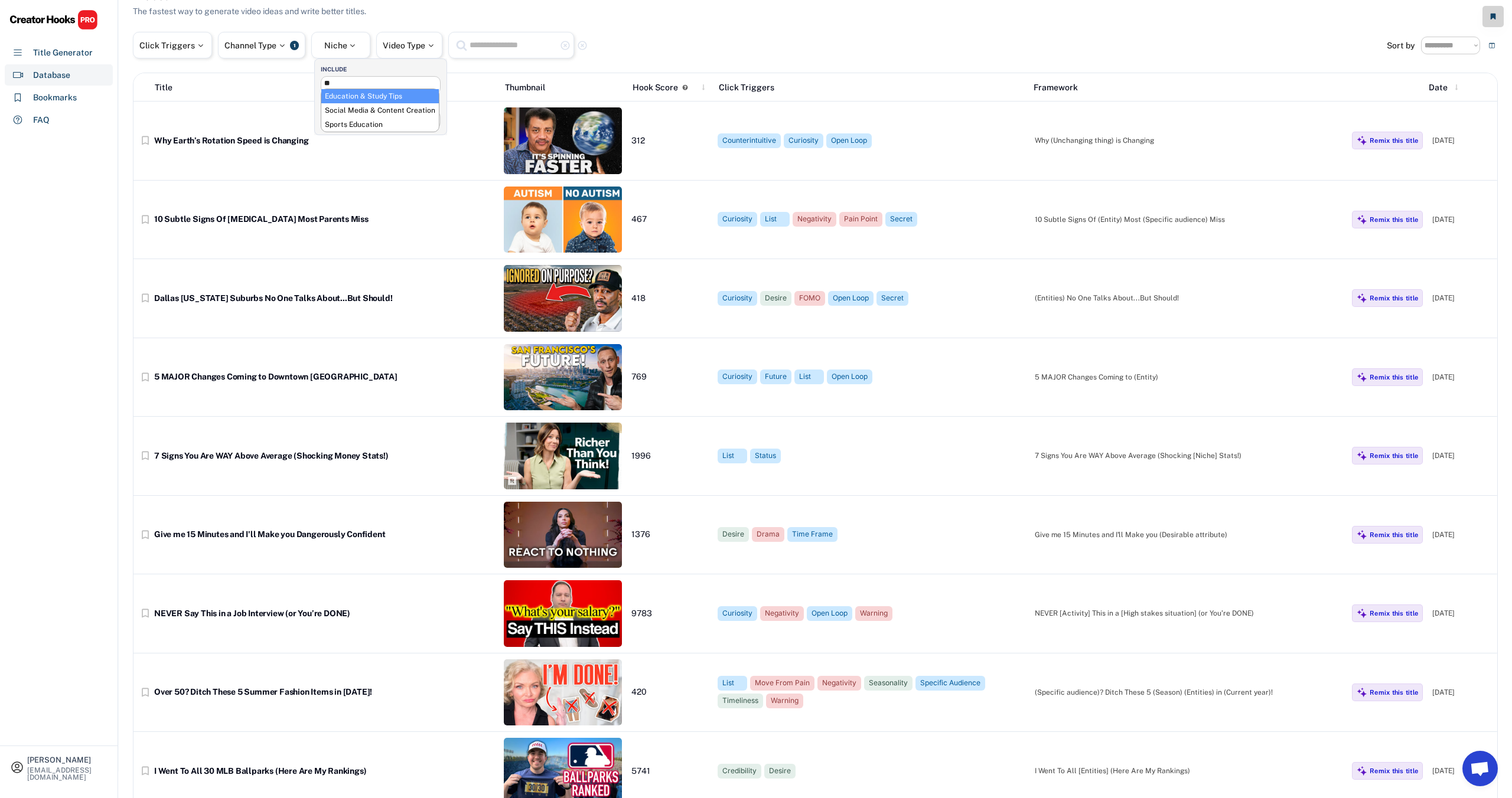
type input "*"
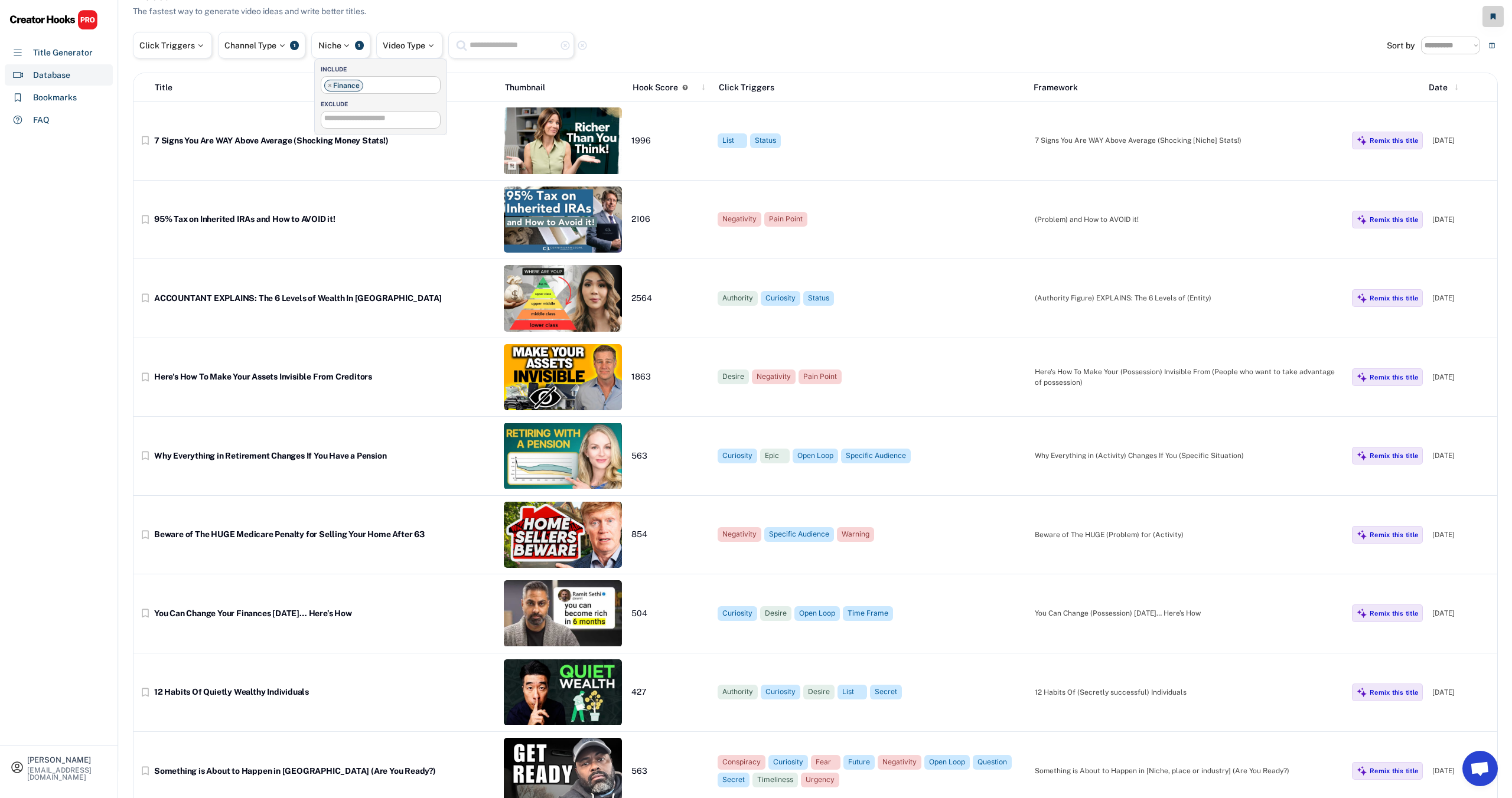
click at [379, 83] on ul "× Finance" at bounding box center [380, 84] width 119 height 15
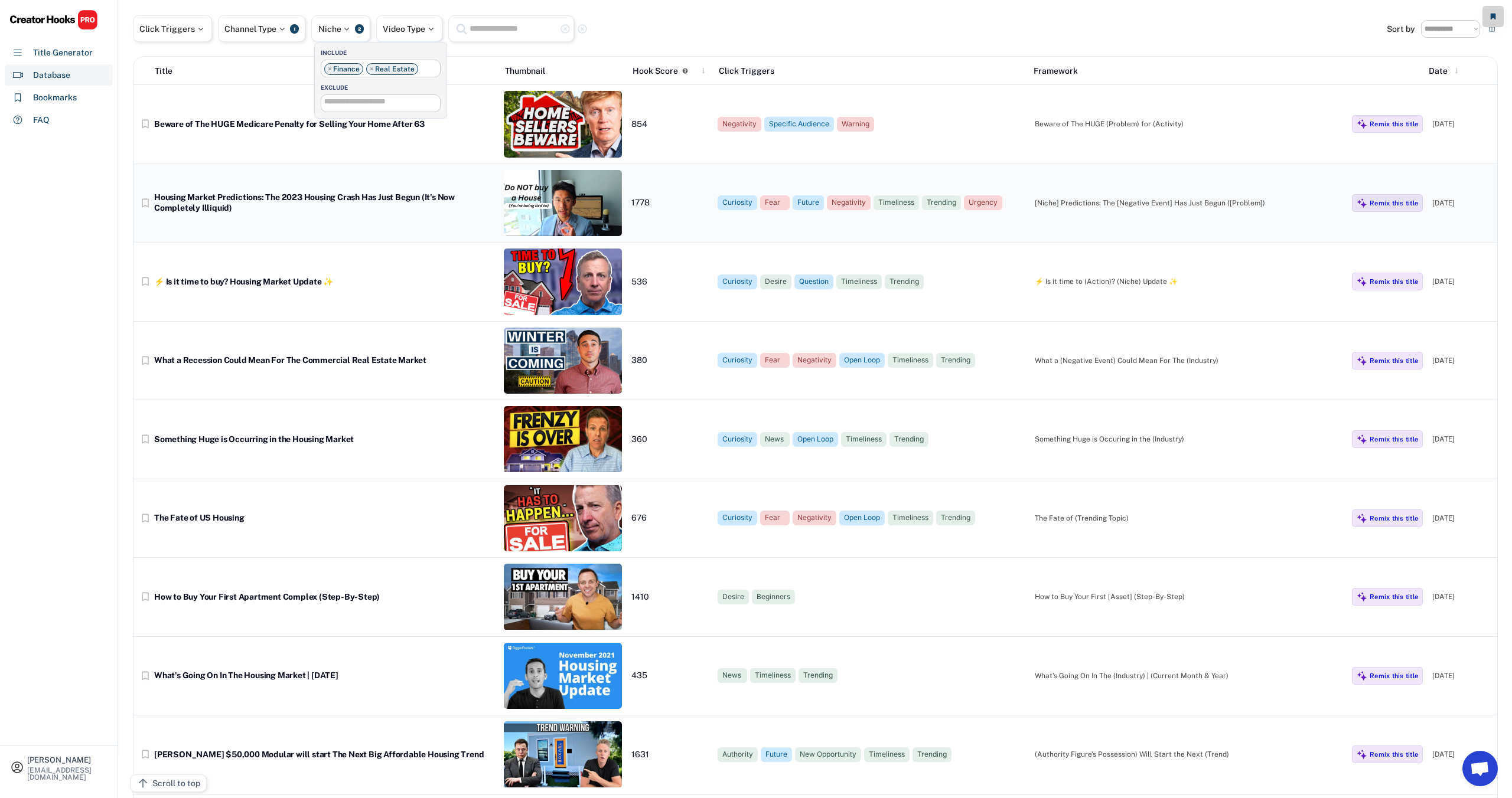
scroll to position [42, 0]
click at [737, 21] on div "Click Triggers Channel Type 1 Niche 2 Video Type highlight_remove highlight_rem…" at bounding box center [760, 29] width 1254 height 26
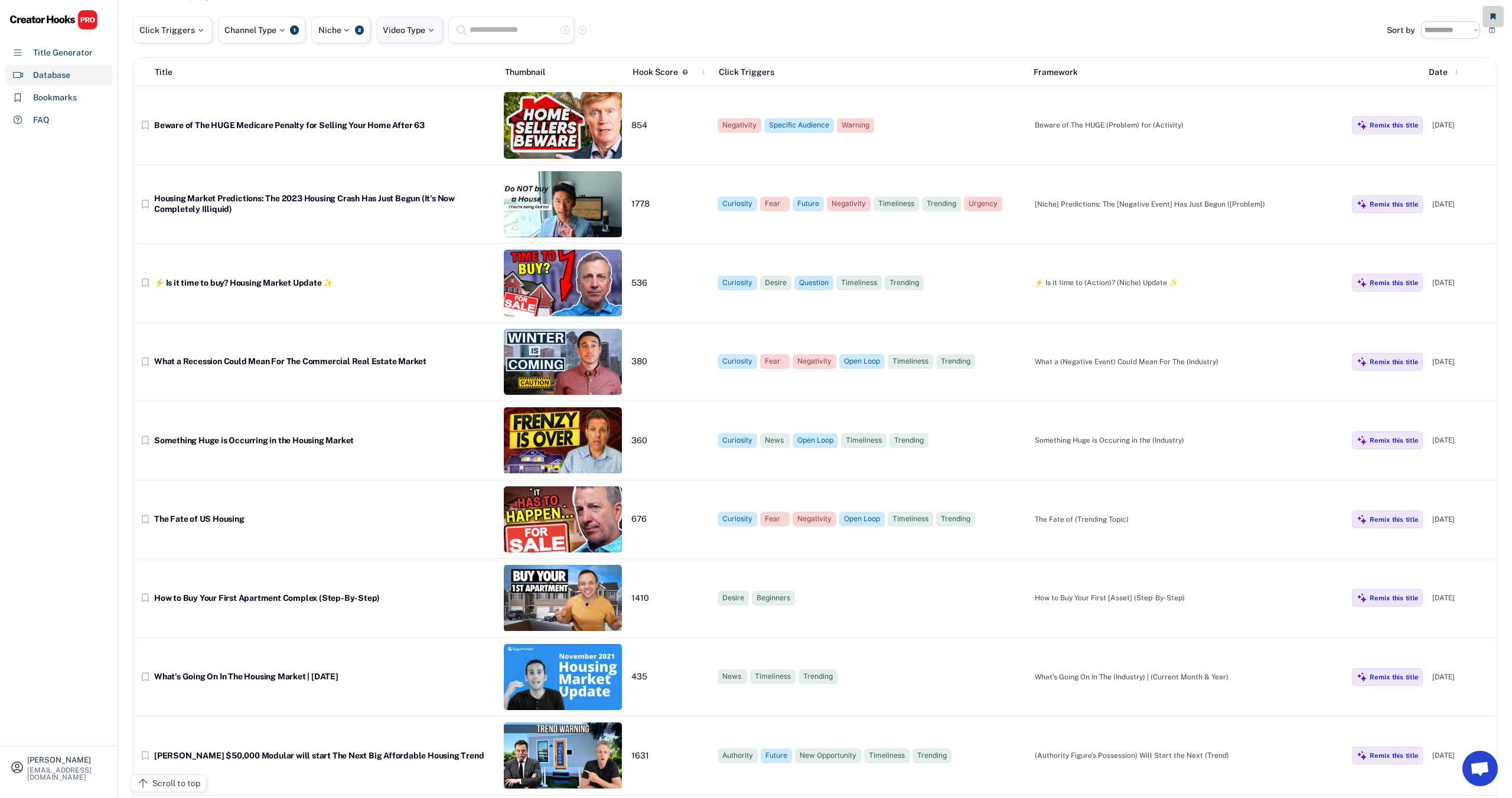
click at [435, 29] on div at bounding box center [430, 29] width 10 height 8
click at [433, 68] on input "search" at bounding box center [449, 68] width 119 height 8
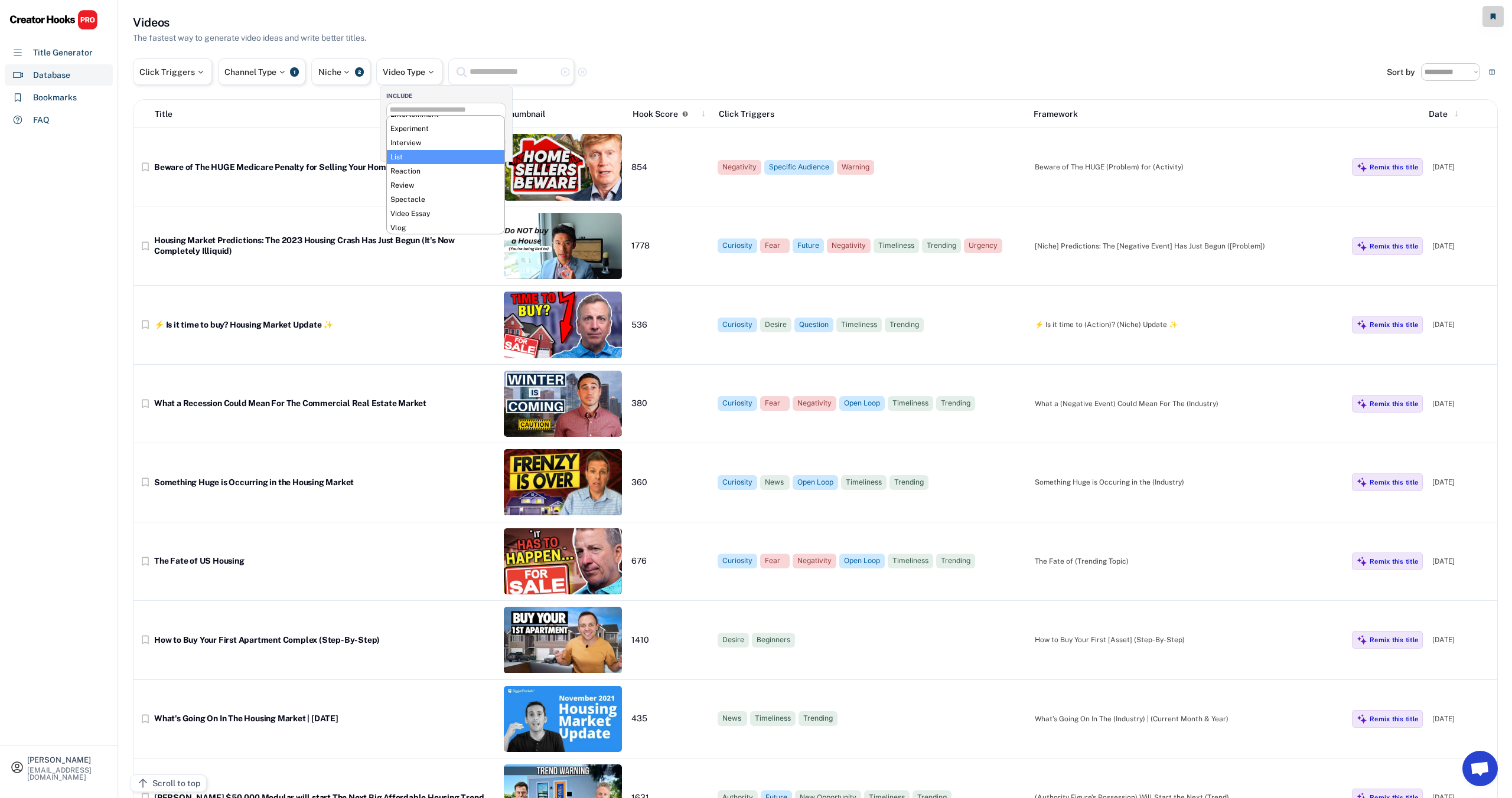
scroll to position [70, 0]
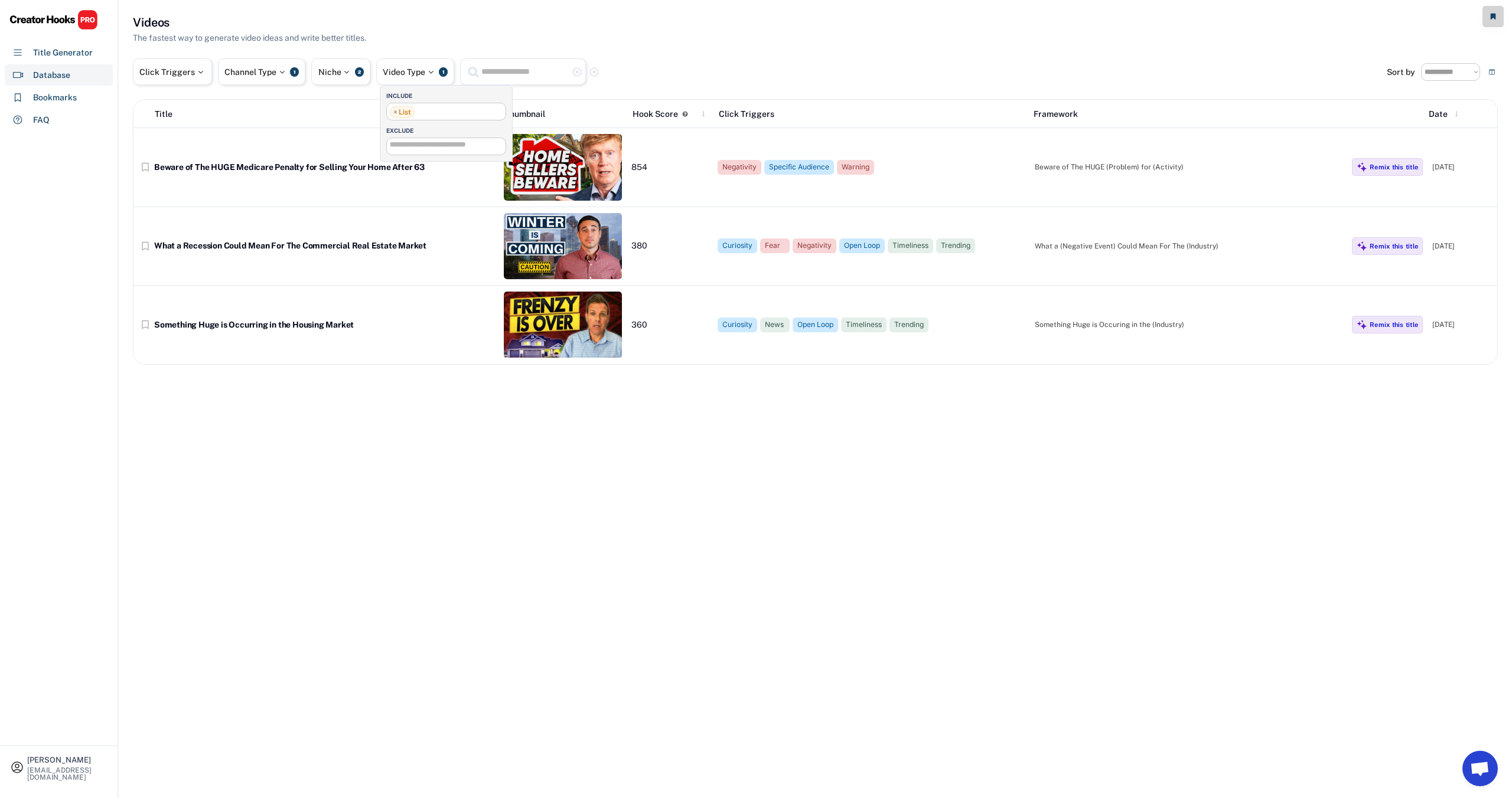
click at [430, 113] on ul "× List" at bounding box center [446, 110] width 119 height 15
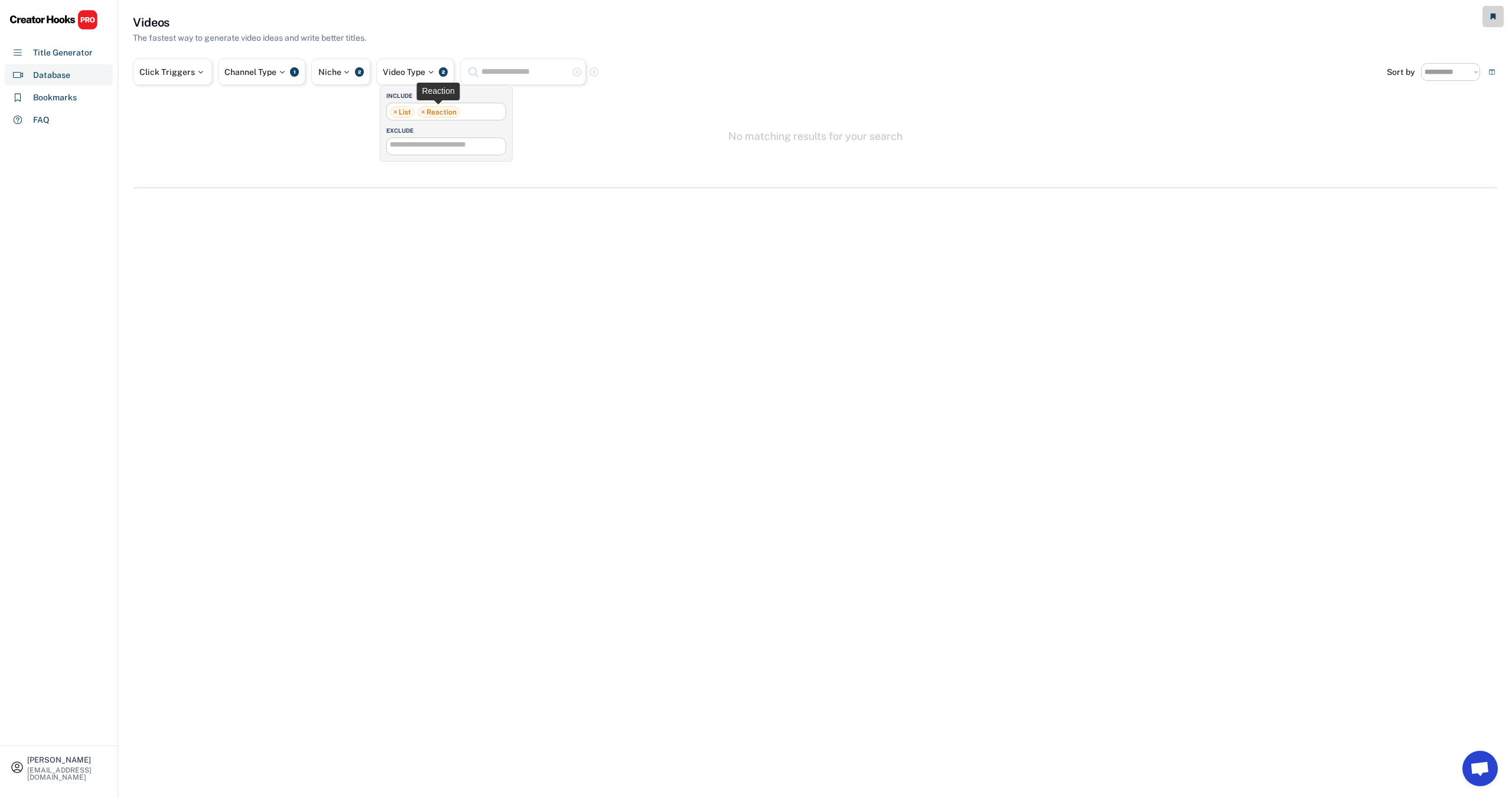
click at [422, 112] on span "×" at bounding box center [423, 112] width 4 height 7
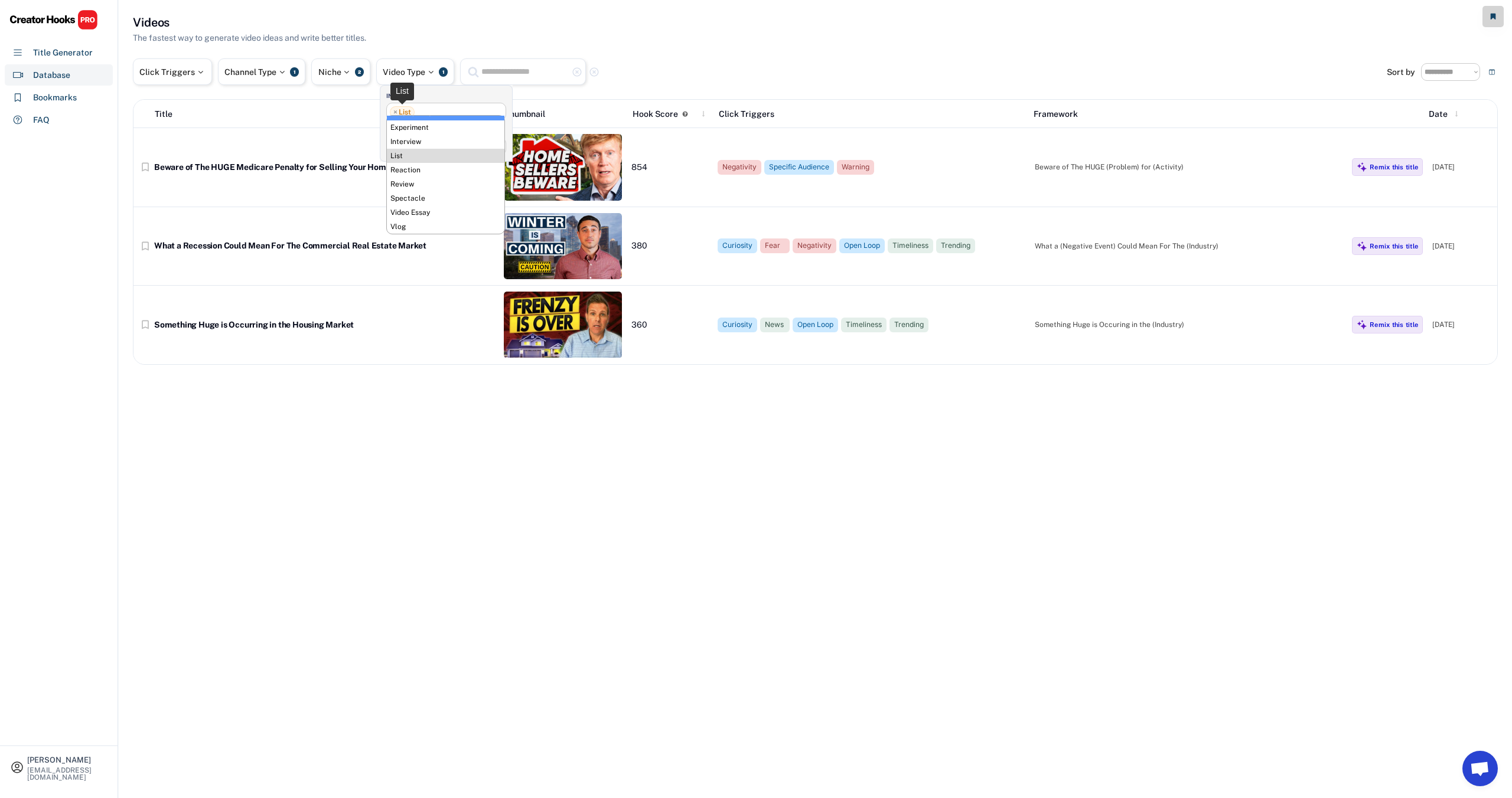
click at [394, 110] on span "×" at bounding box center [395, 112] width 4 height 7
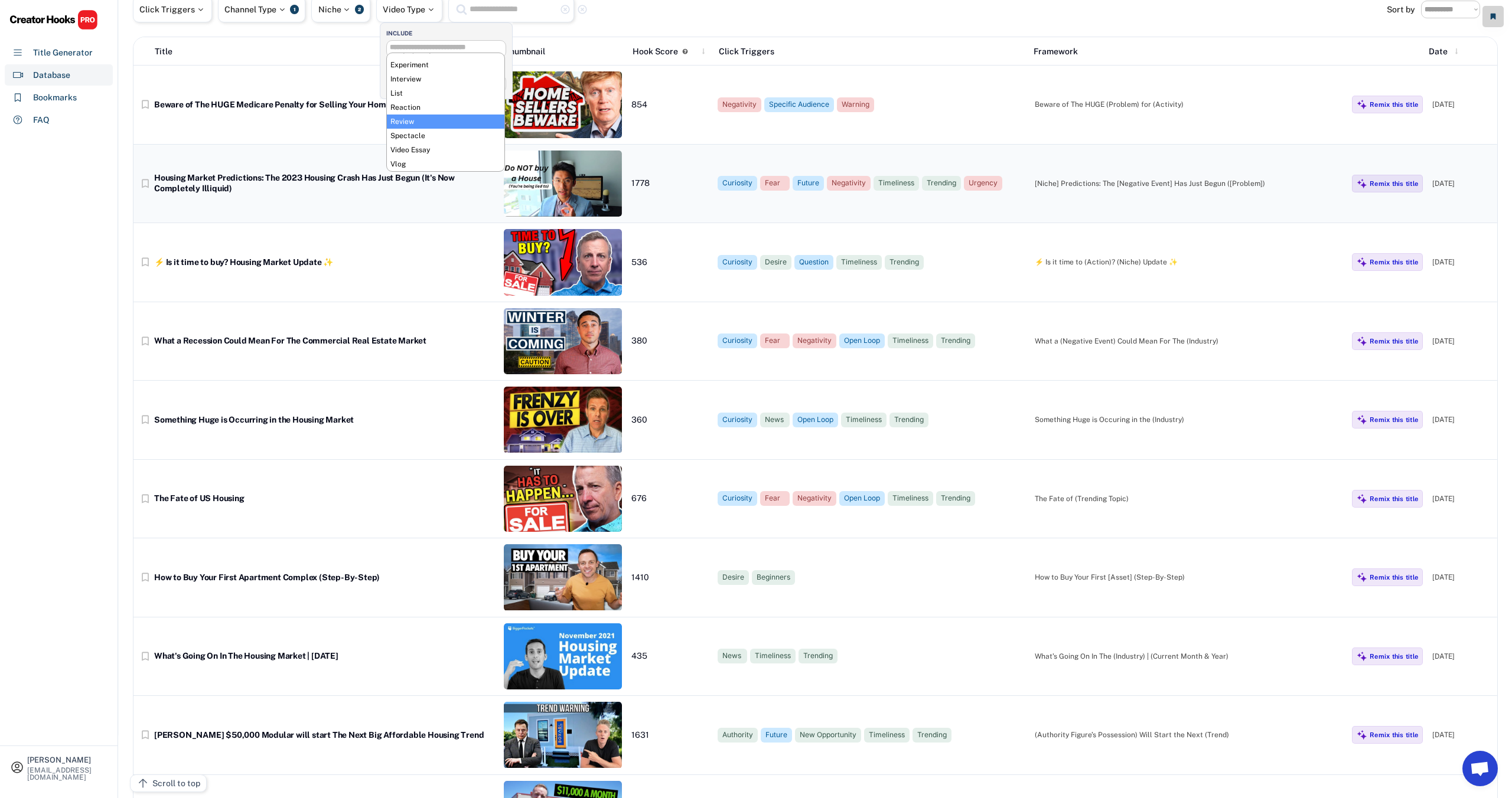
scroll to position [58, 0]
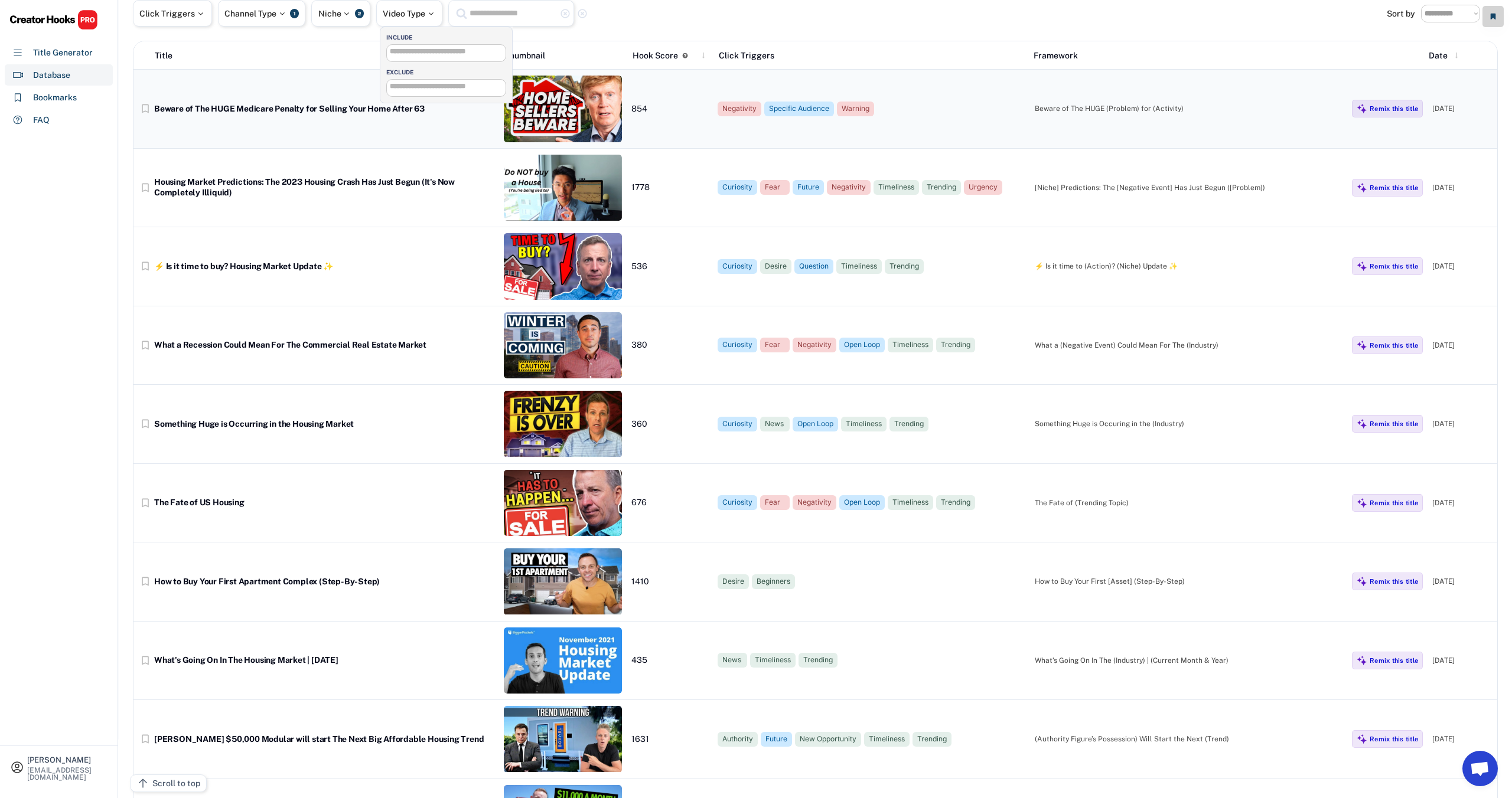
click at [337, 70] on div "bookmark_border Beware of The HUGE Medicare Penalty for Selling Your Home After…" at bounding box center [815, 109] width 1363 height 79
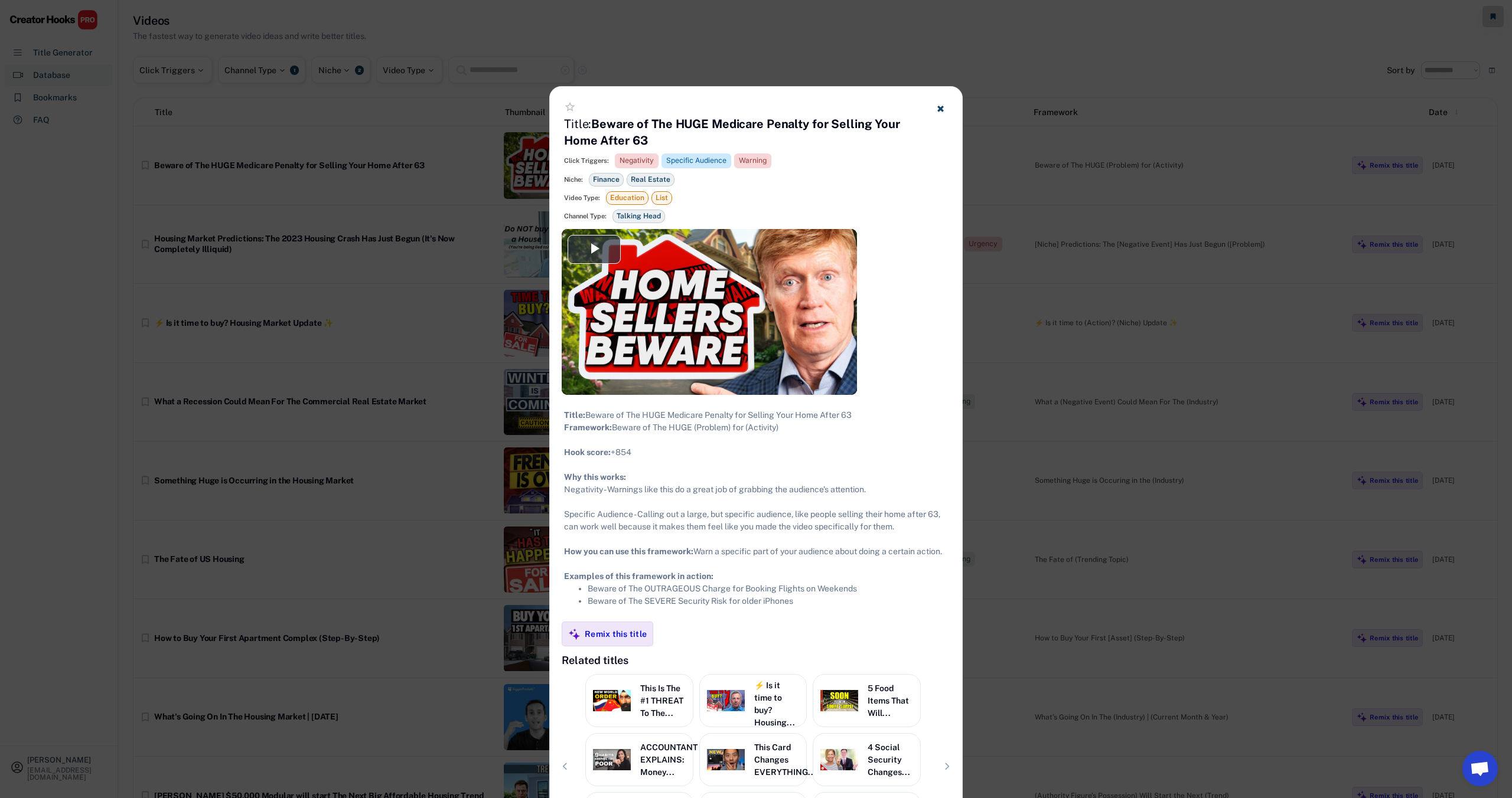
scroll to position [0, 0]
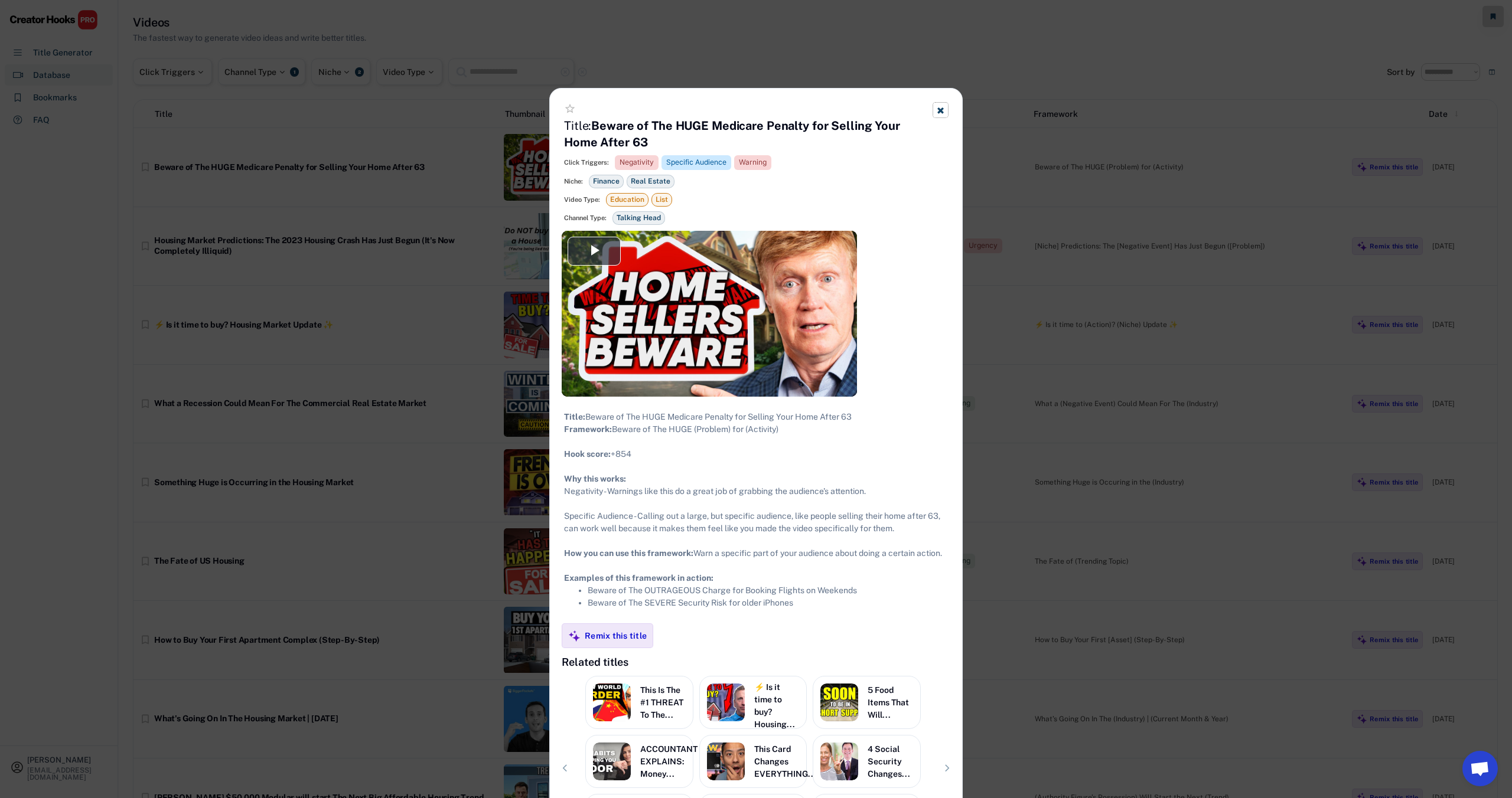
click at [939, 108] on use at bounding box center [940, 110] width 6 height 6
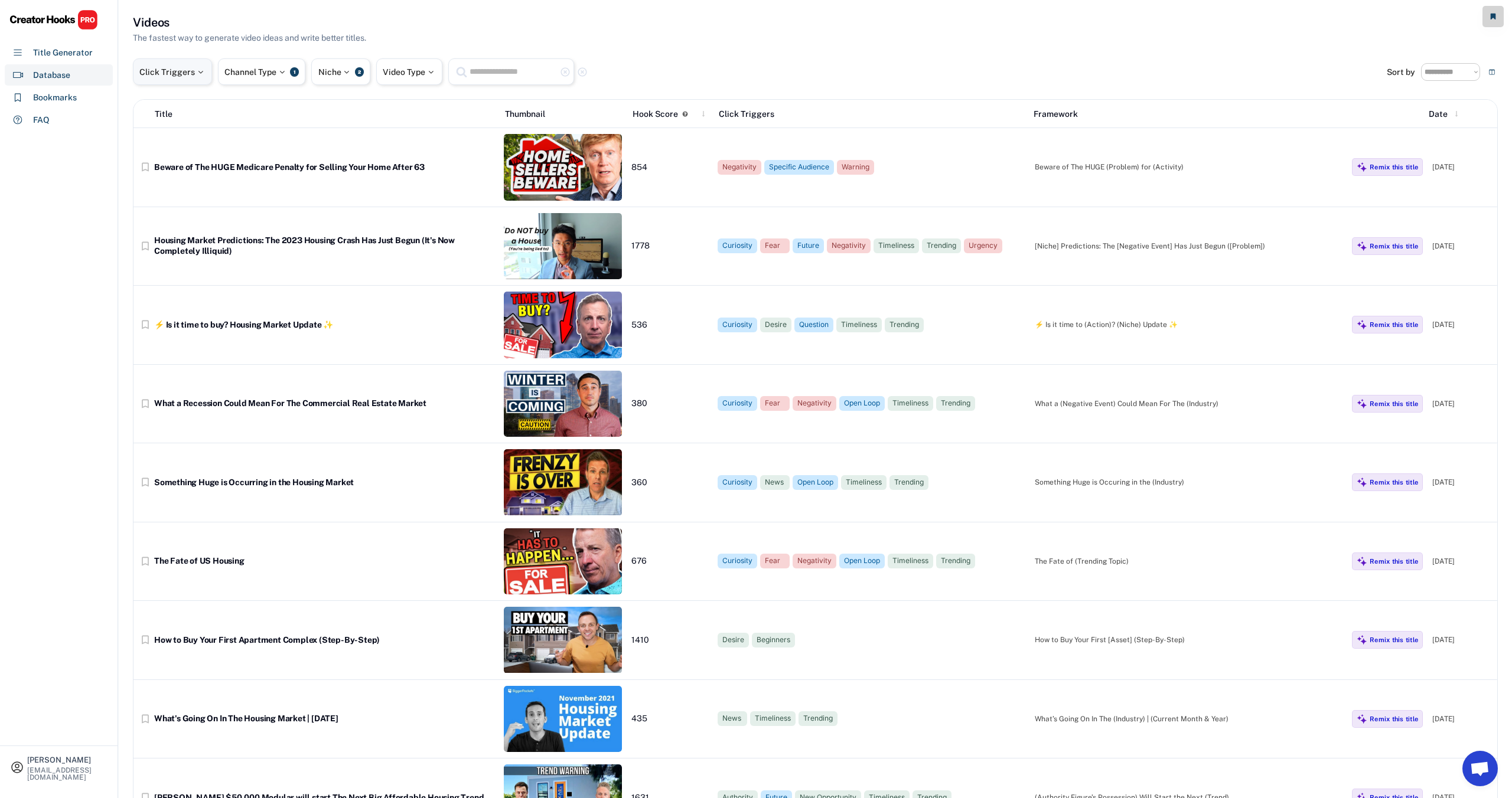
click at [198, 69] on div at bounding box center [200, 72] width 10 height 8
click at [195, 109] on input "search" at bounding box center [202, 110] width 119 height 8
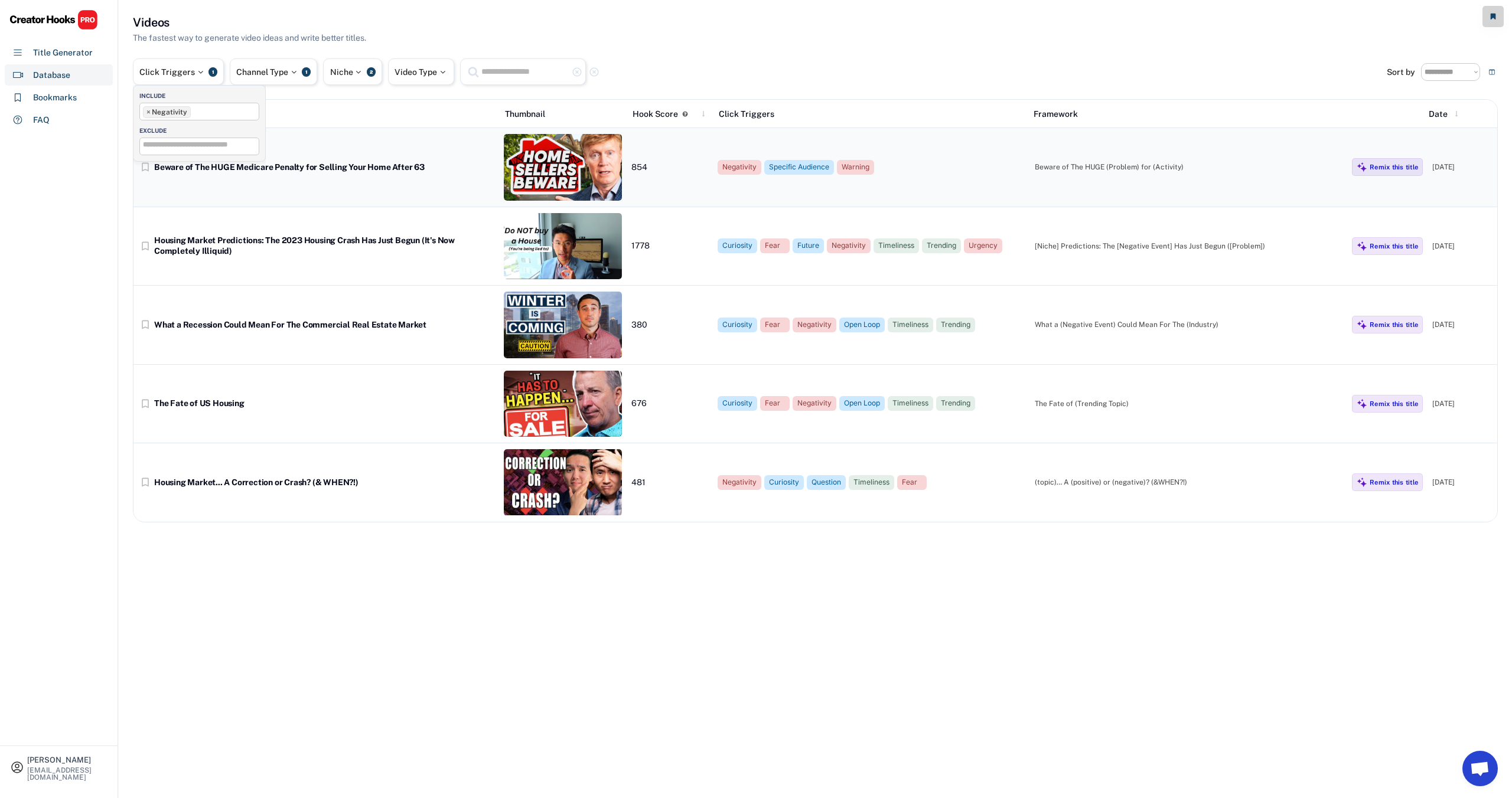
click at [366, 176] on div "bookmark_border Beware of The HUGE Medicare Penalty for Selling Your Home After…" at bounding box center [815, 168] width 1363 height 79
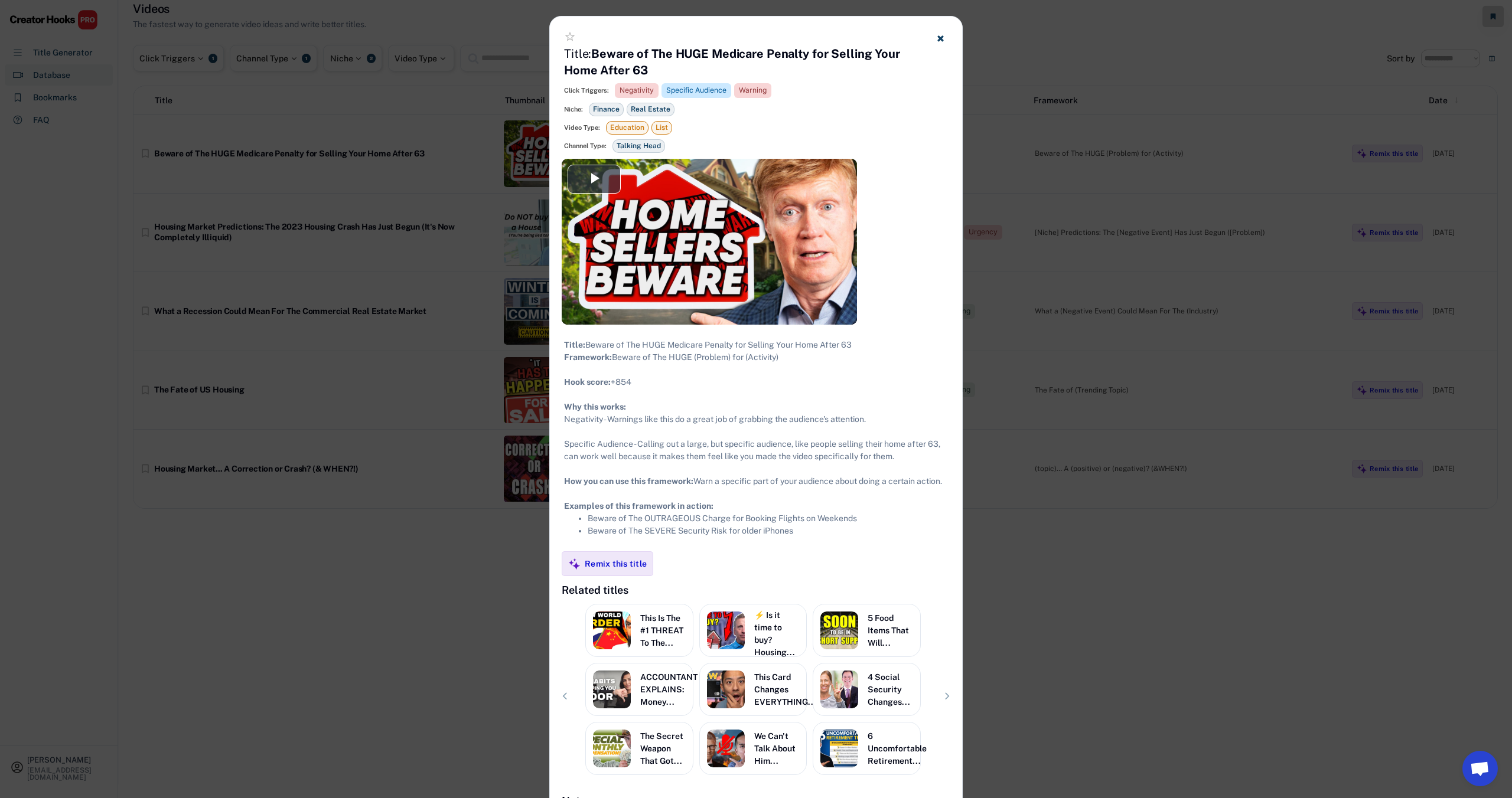
scroll to position [0, 0]
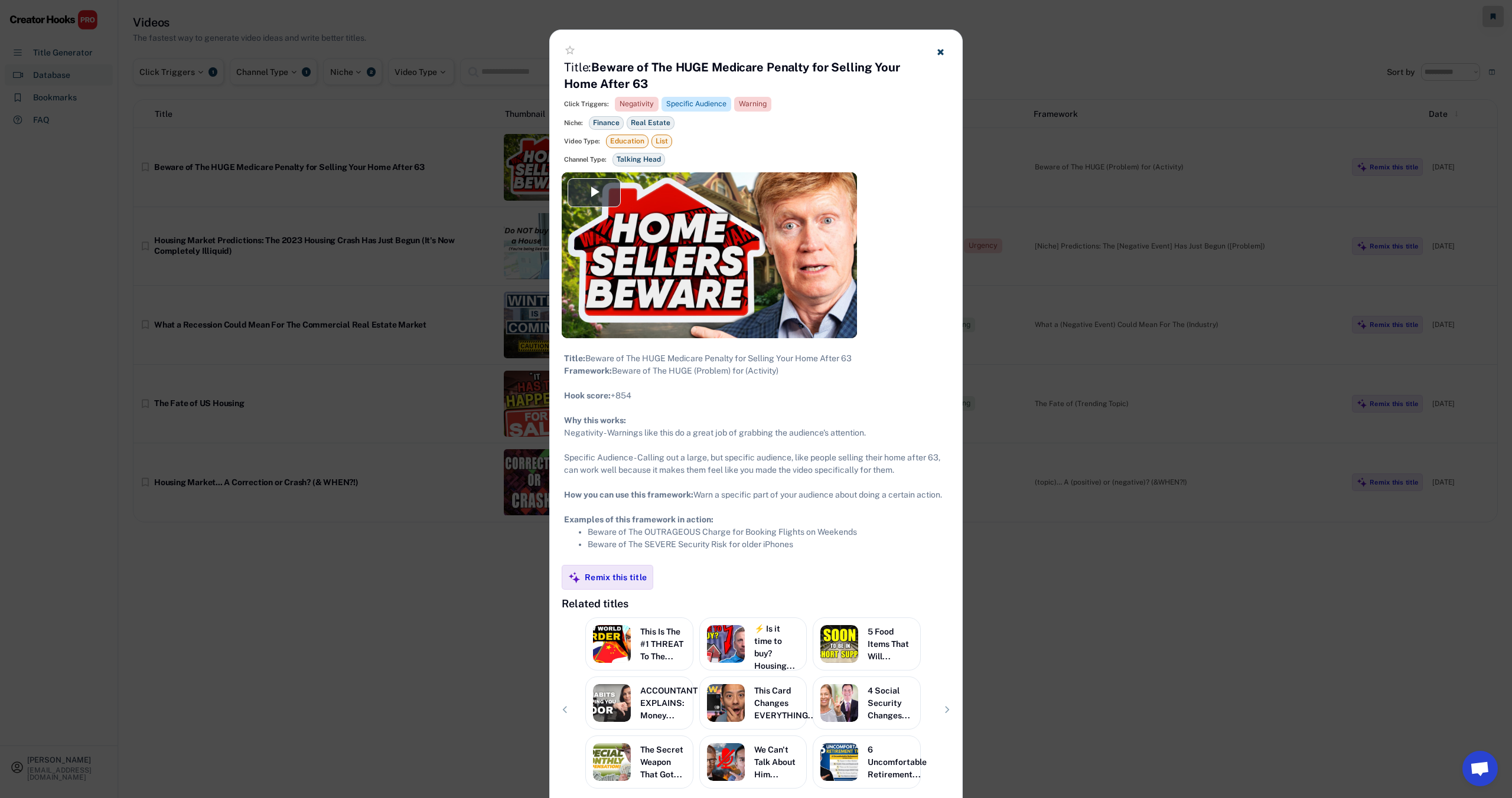
click at [943, 51] on use at bounding box center [940, 52] width 6 height 6
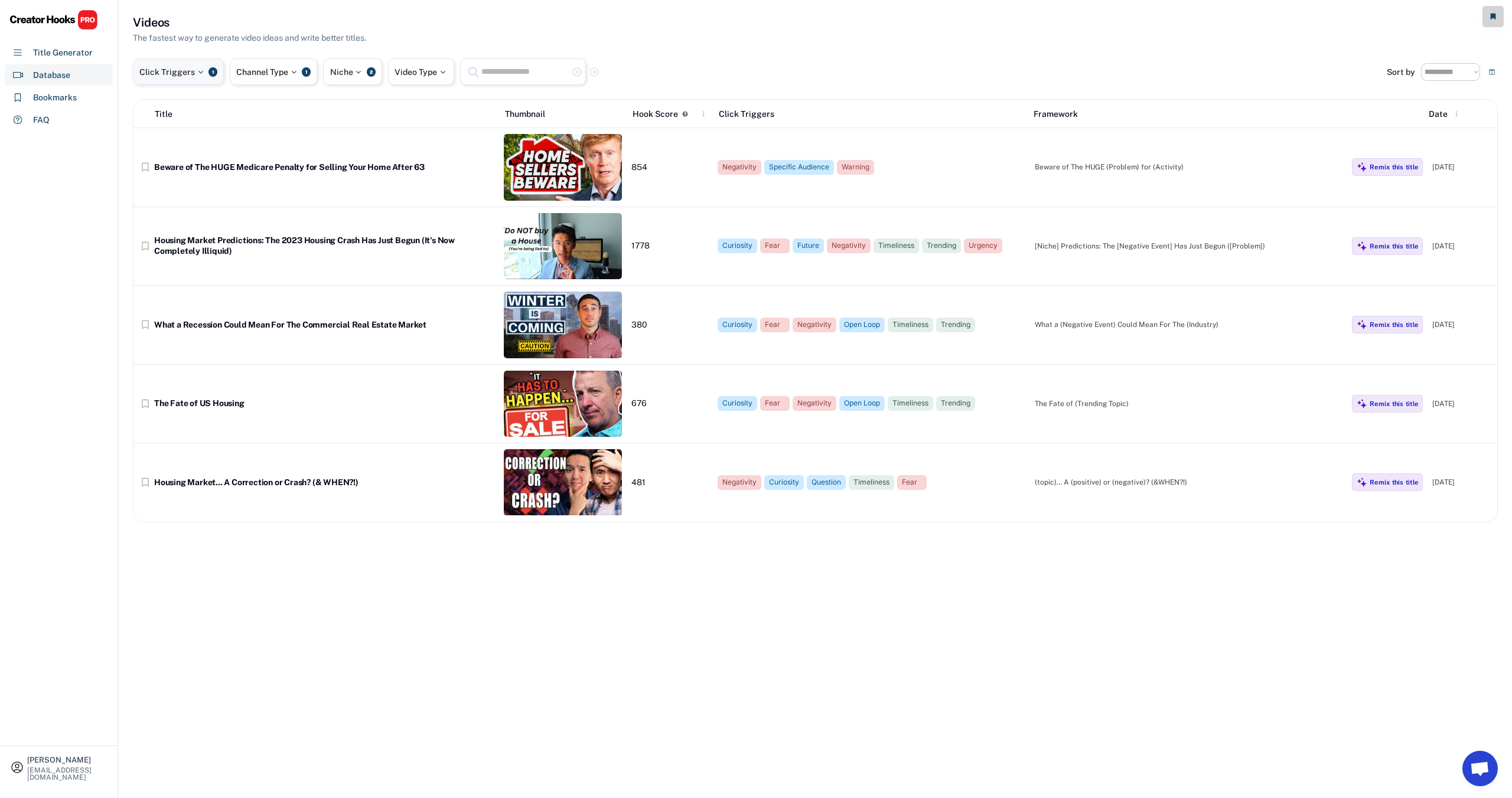
click at [204, 69] on div at bounding box center [200, 72] width 10 height 8
click at [147, 111] on span "×" at bounding box center [148, 112] width 4 height 7
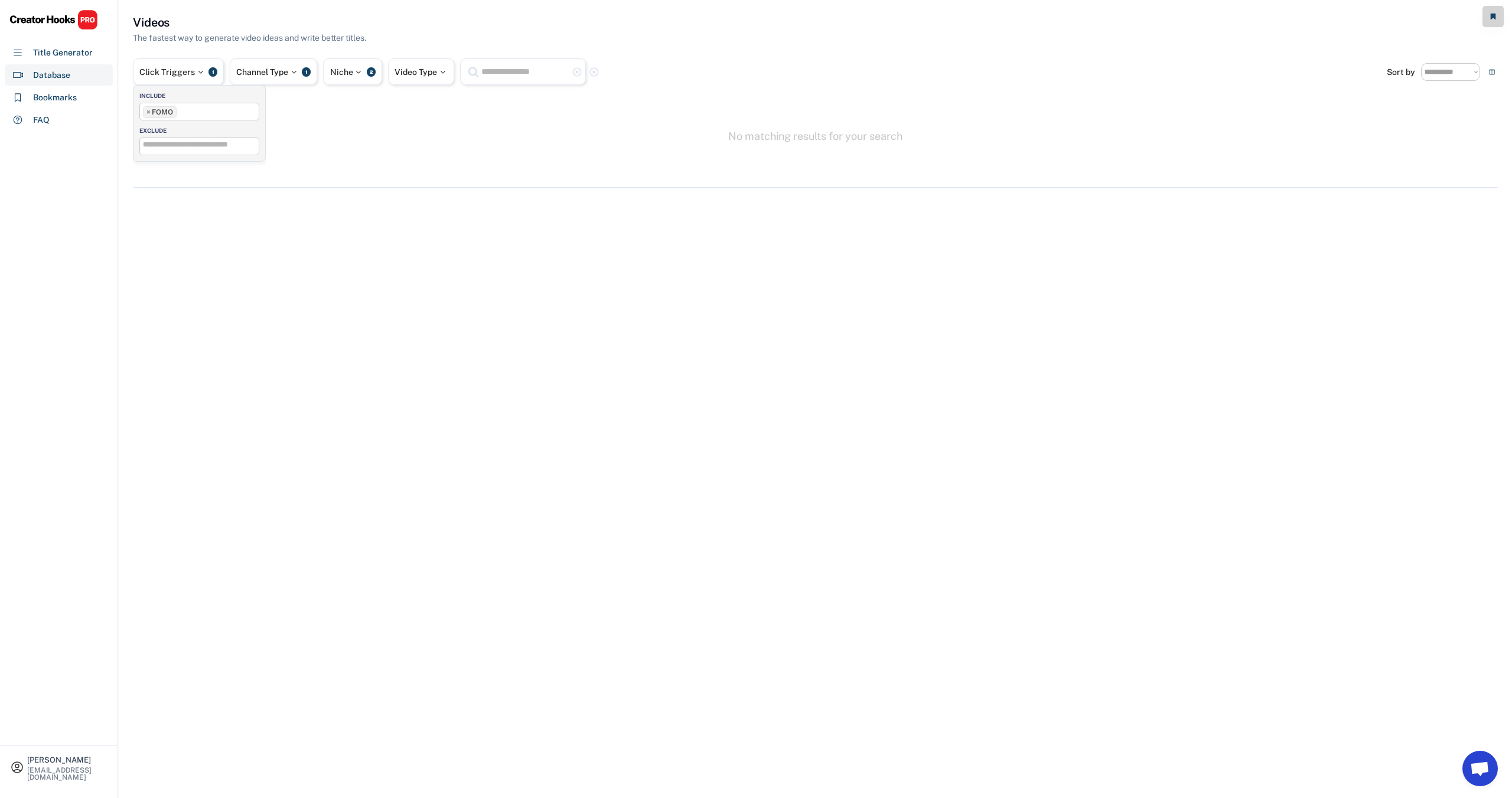
click at [146, 110] on span "×" at bounding box center [148, 112] width 4 height 7
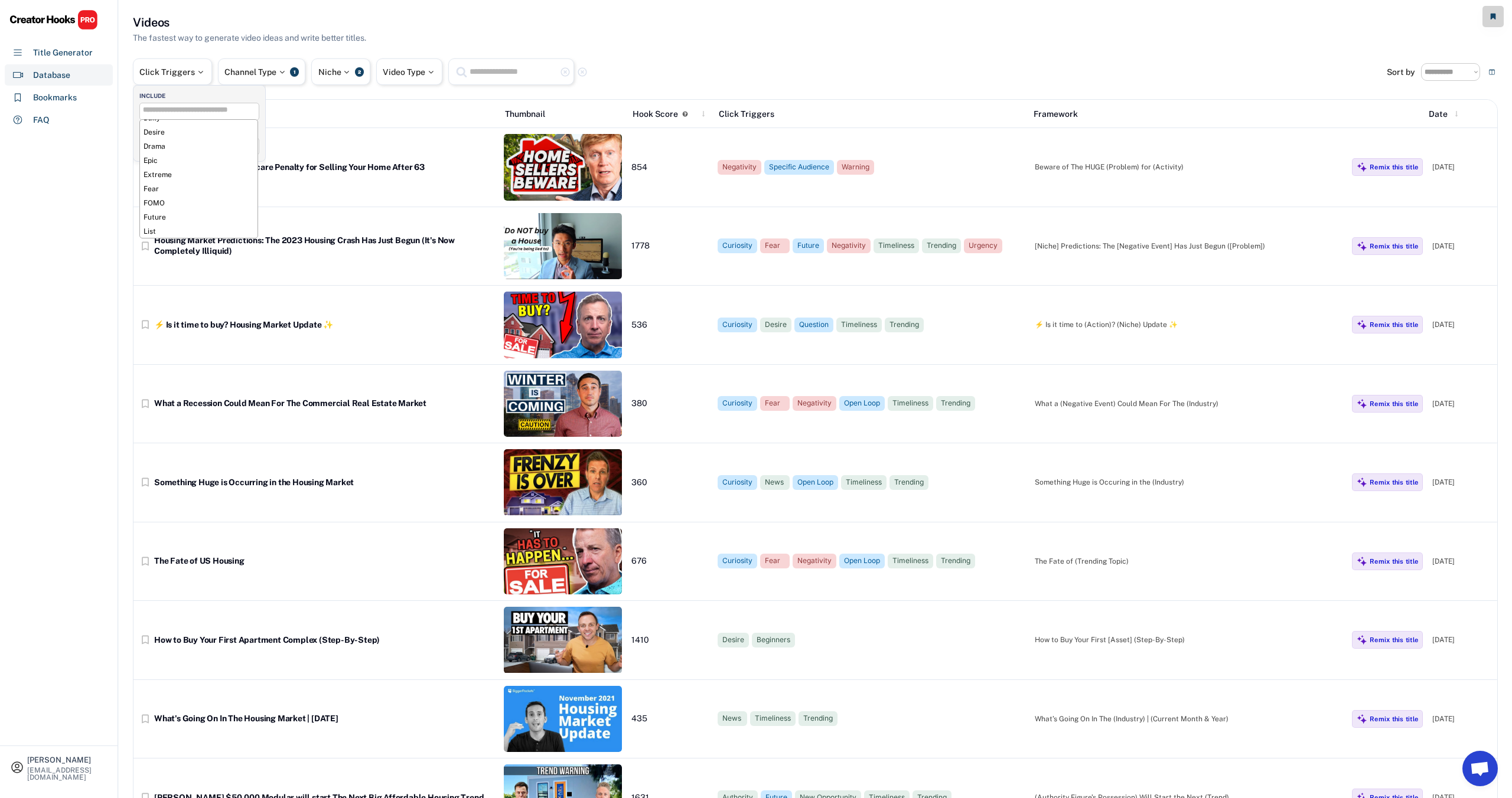
scroll to position [166, 0]
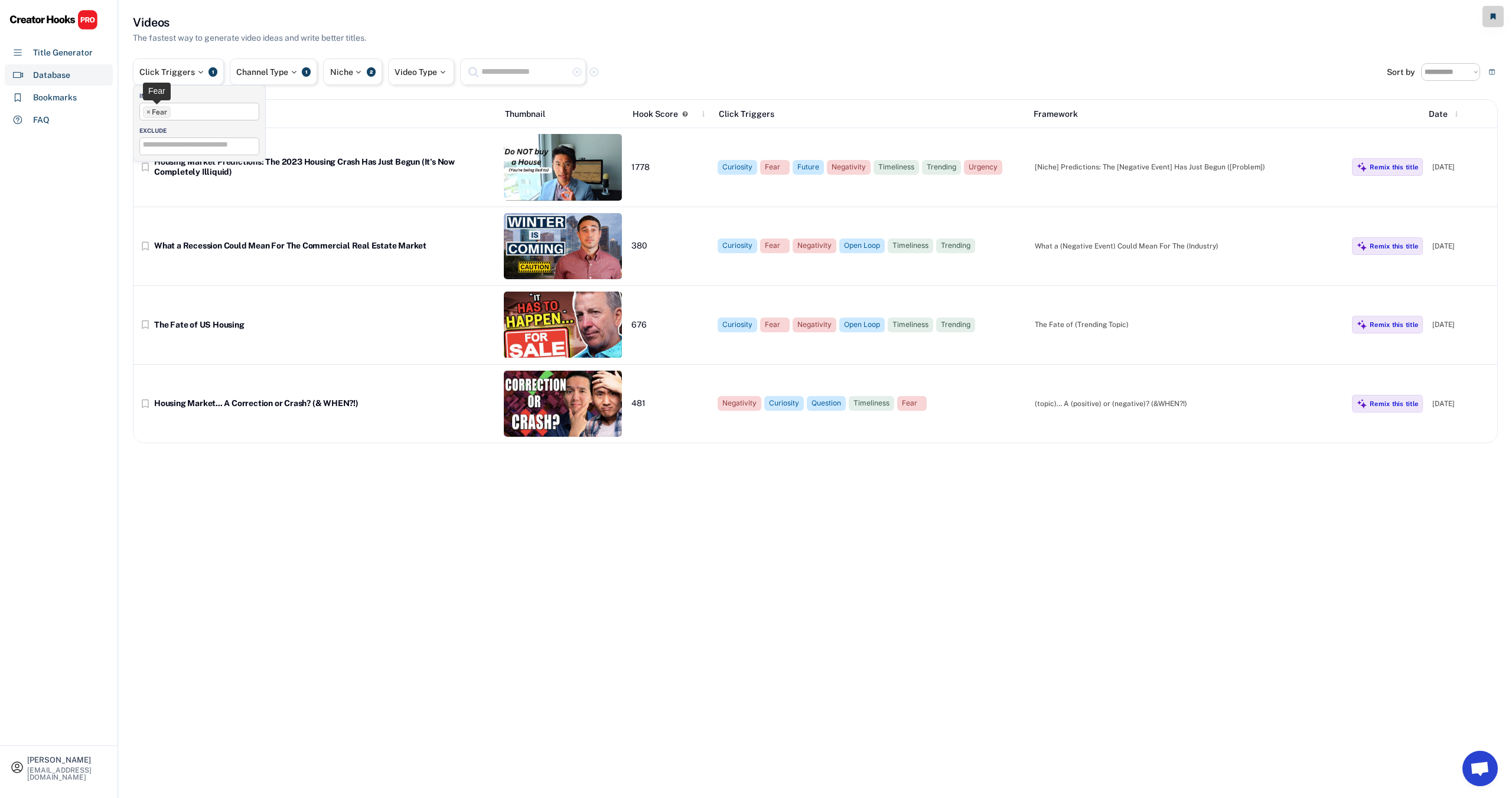
click at [147, 110] on span "×" at bounding box center [148, 112] width 4 height 7
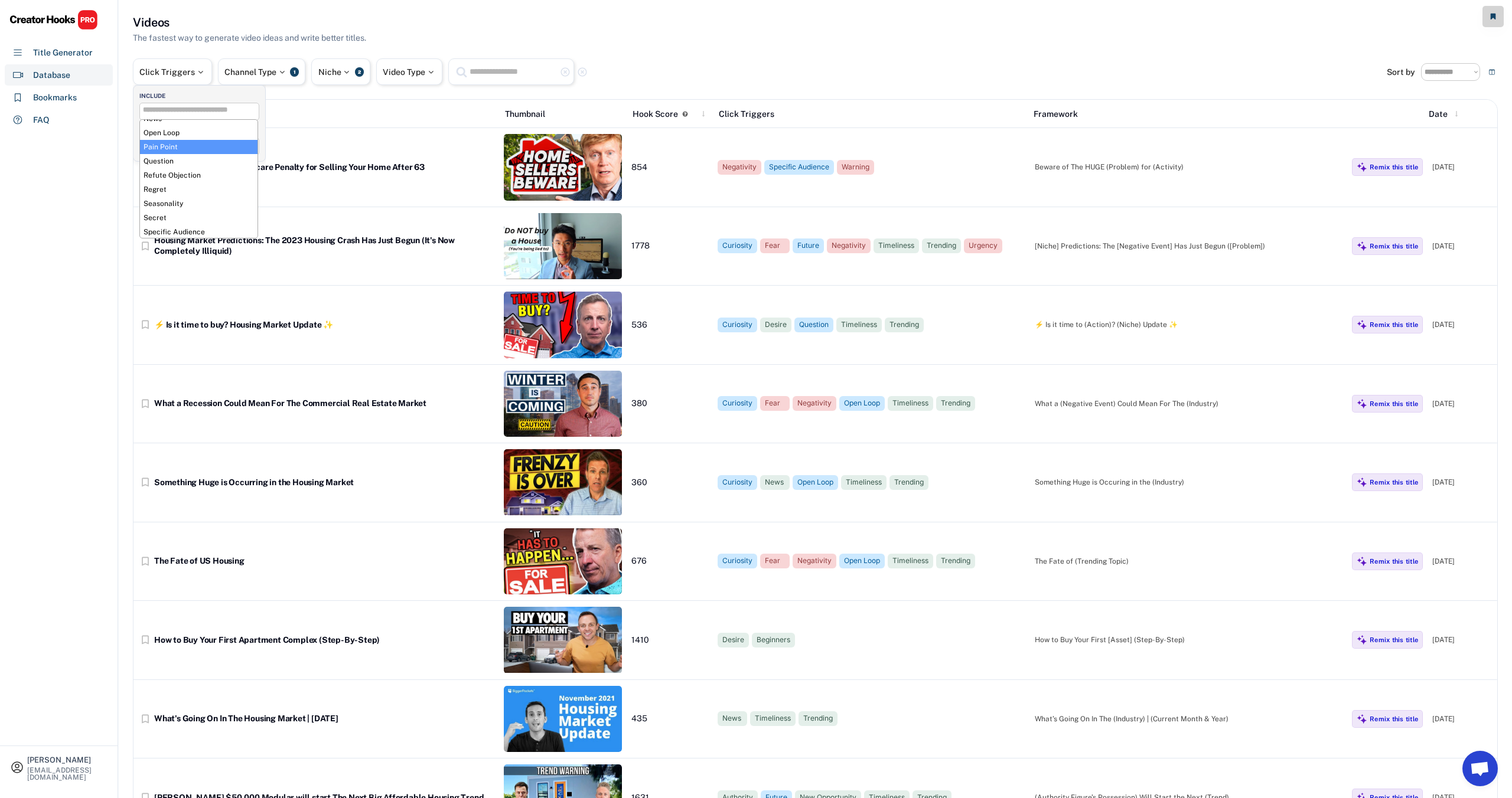
scroll to position [368, 0]
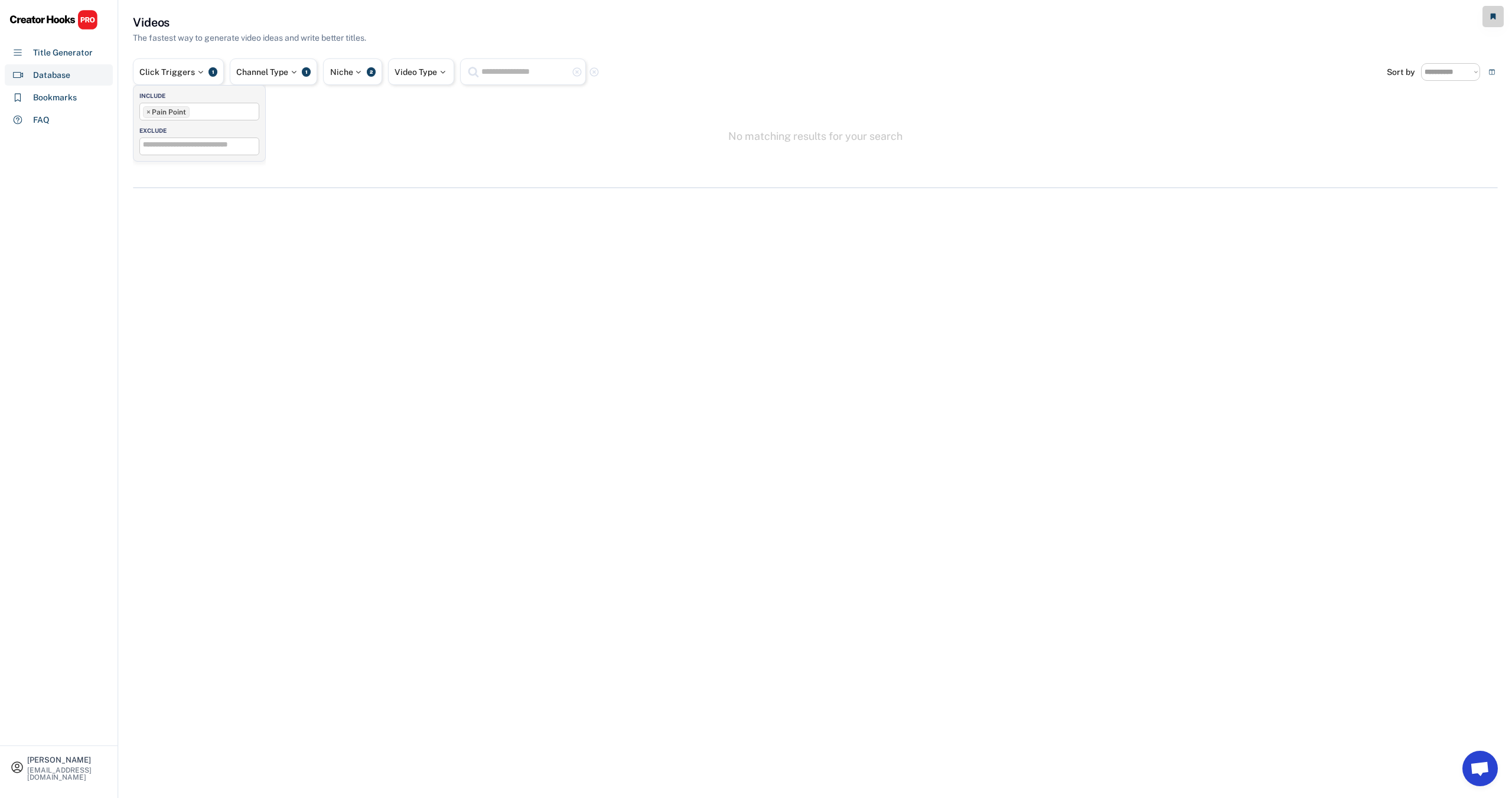
click at [147, 113] on span "×" at bounding box center [148, 112] width 4 height 7
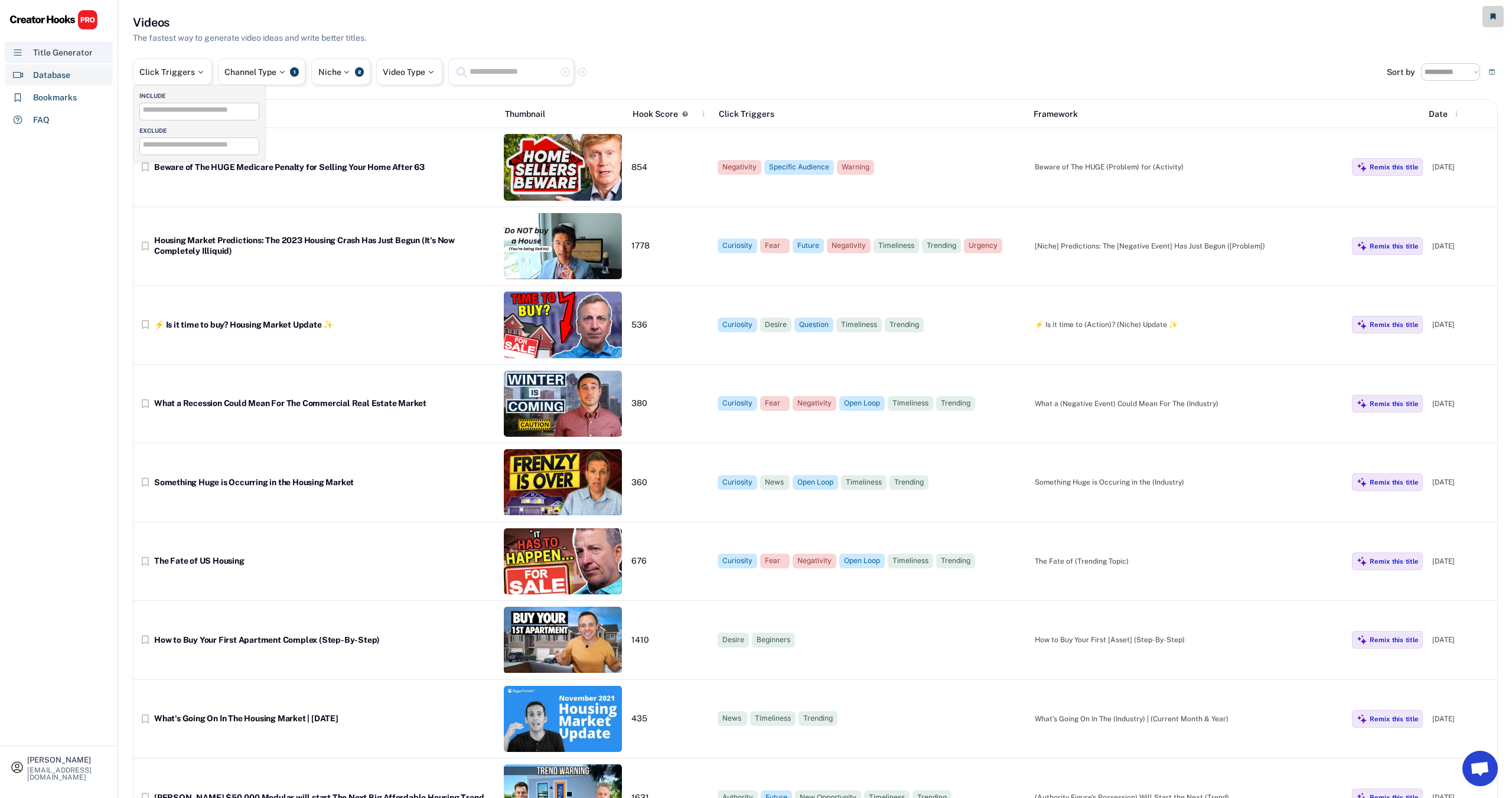
click at [58, 48] on div "Title Generator" at bounding box center [63, 53] width 60 height 12
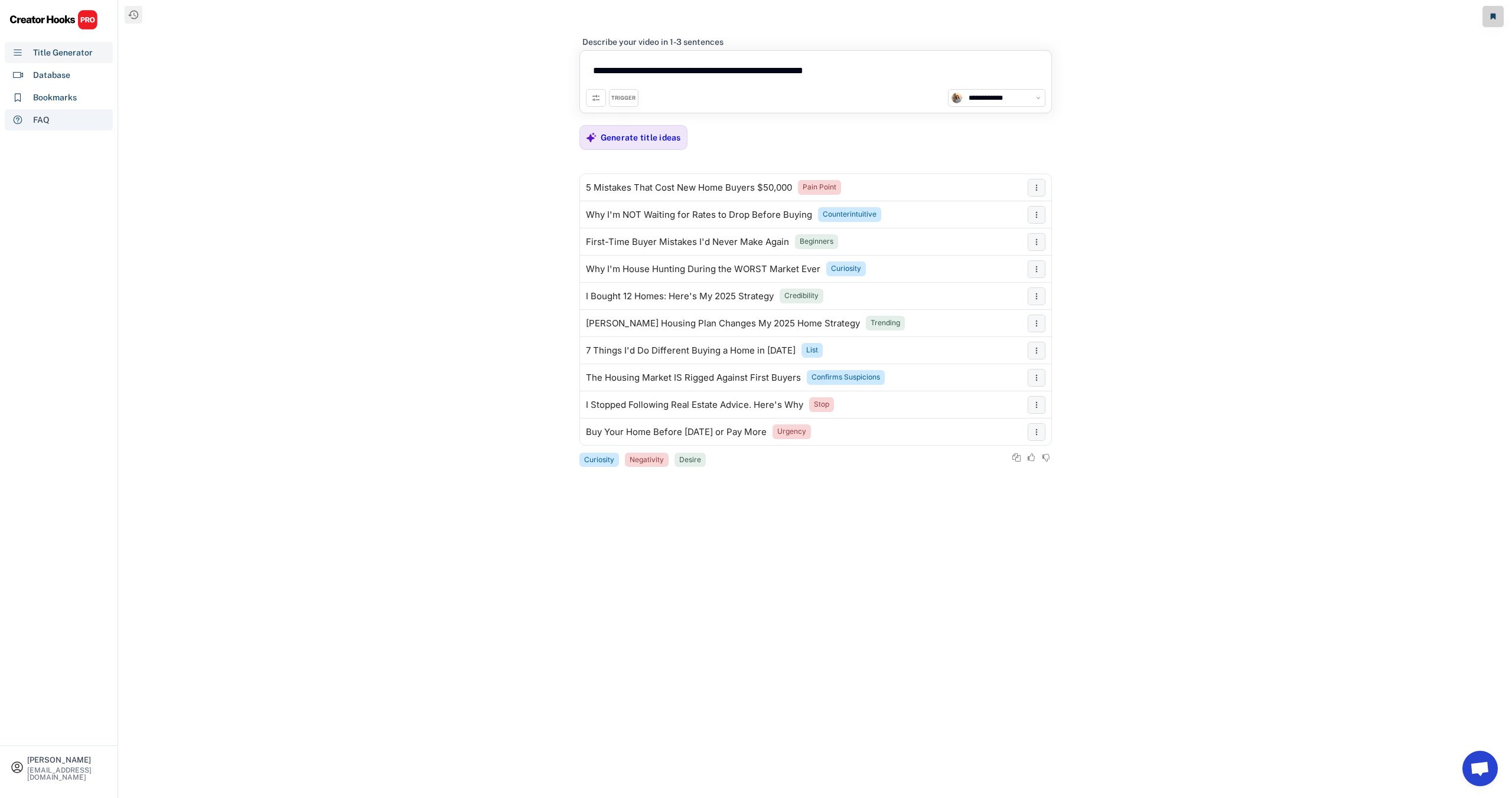
click at [41, 118] on div "FAQ" at bounding box center [41, 120] width 17 height 12
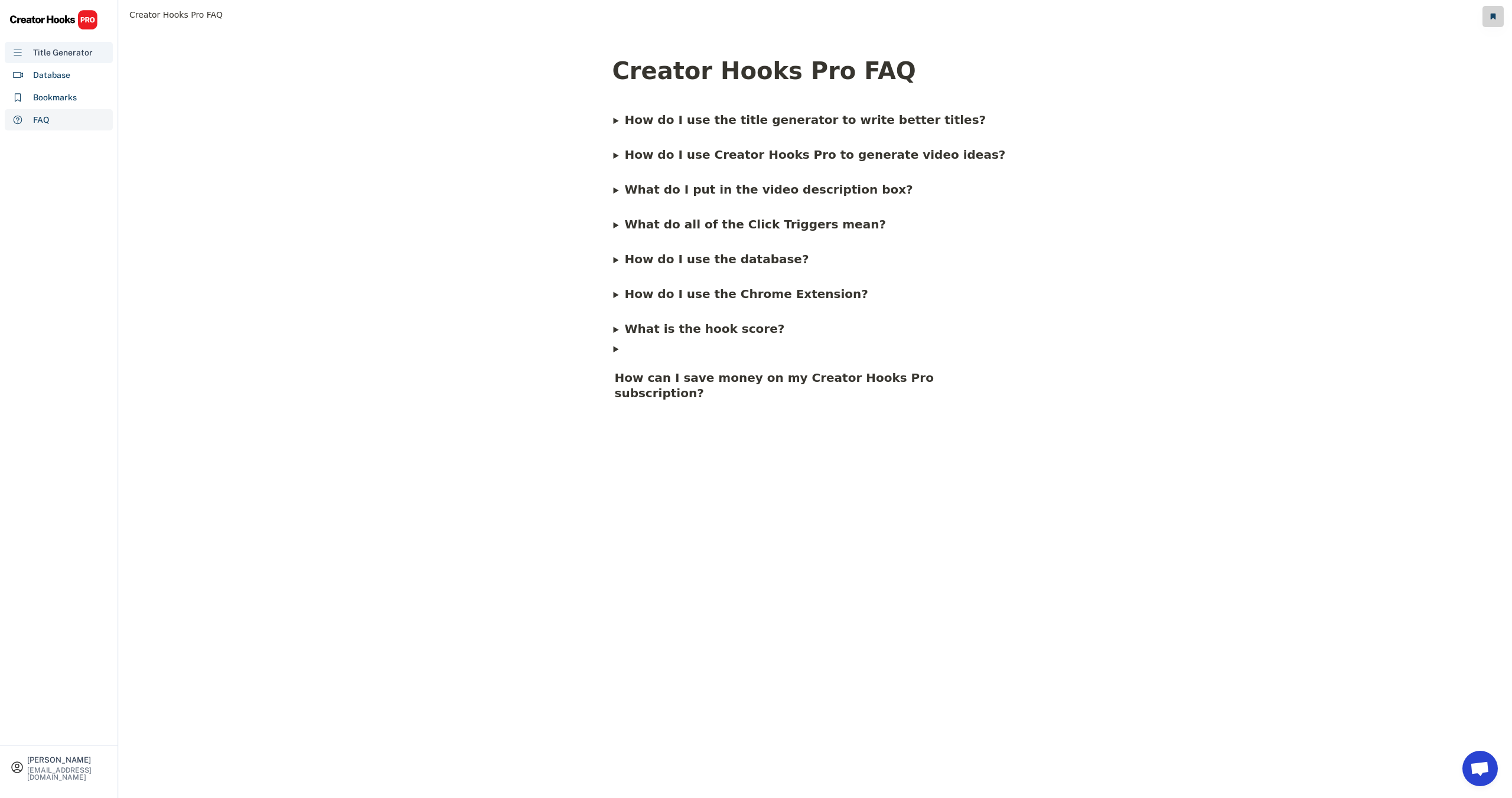
click at [66, 47] on div "Title Generator" at bounding box center [63, 53] width 60 height 12
